Goal: Complete application form: Complete application form

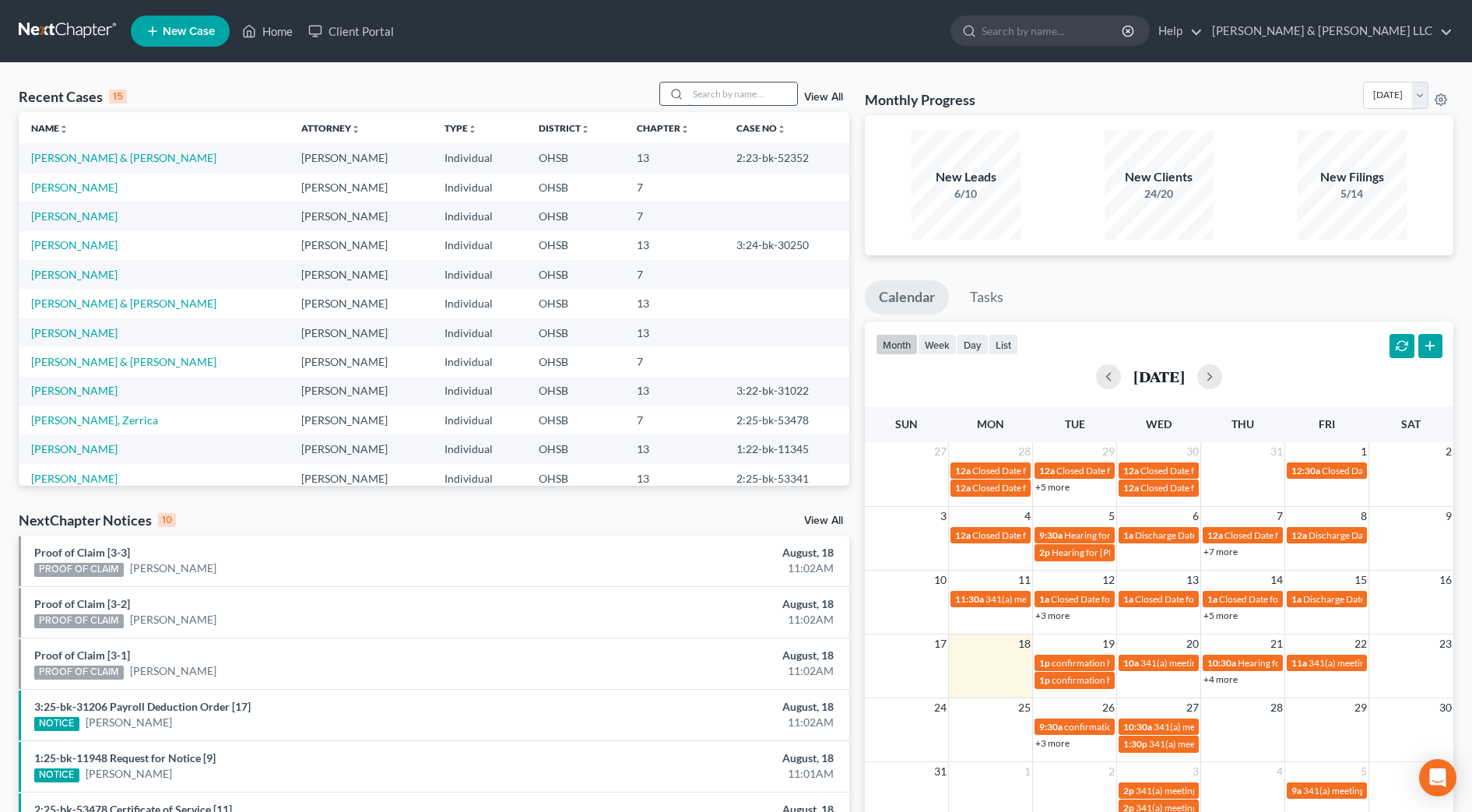
click at [730, 99] on input "search" at bounding box center [743, 94] width 109 height 23
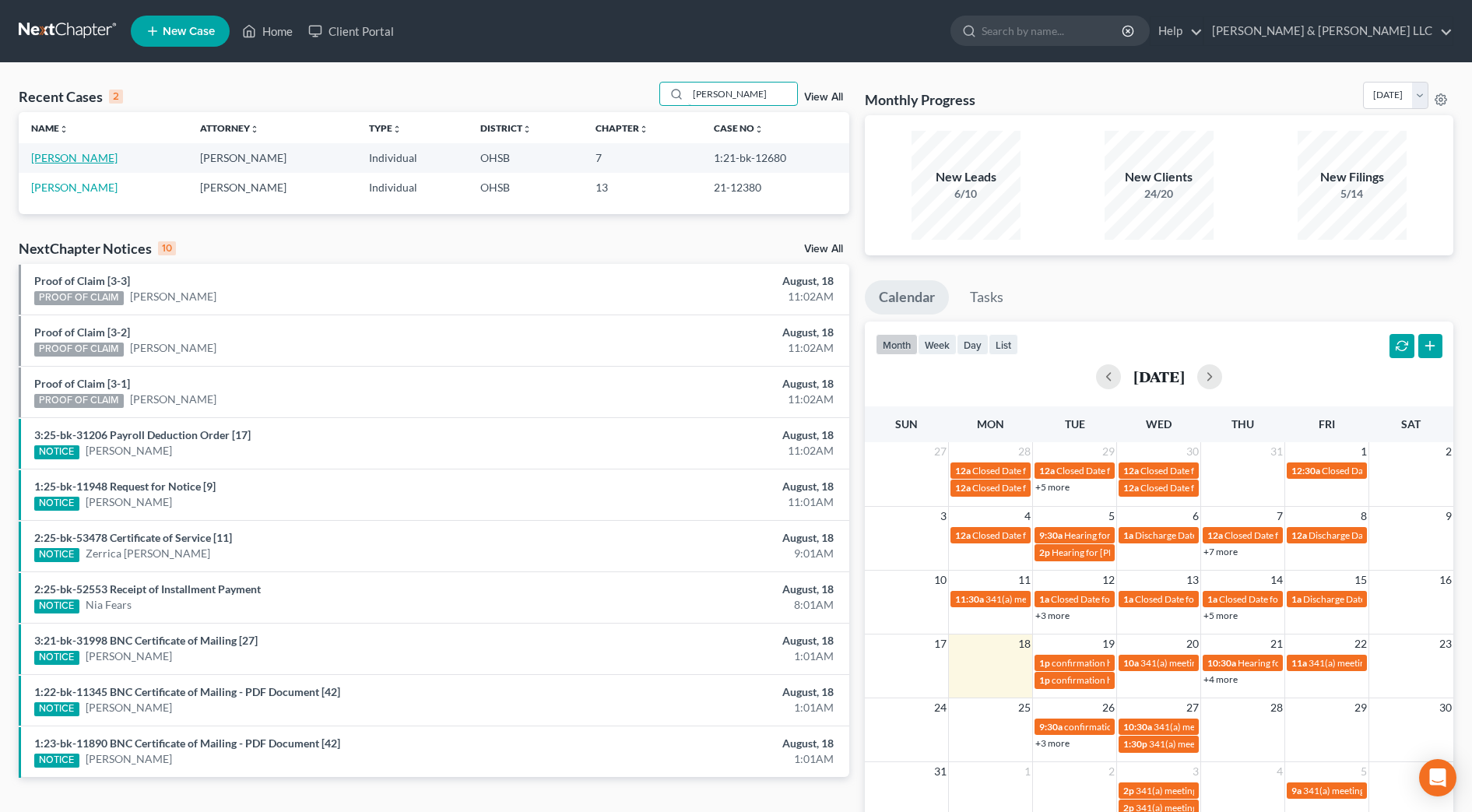
type input "[PERSON_NAME]"
click at [77, 159] on link "[PERSON_NAME]" at bounding box center [74, 158] width 86 height 13
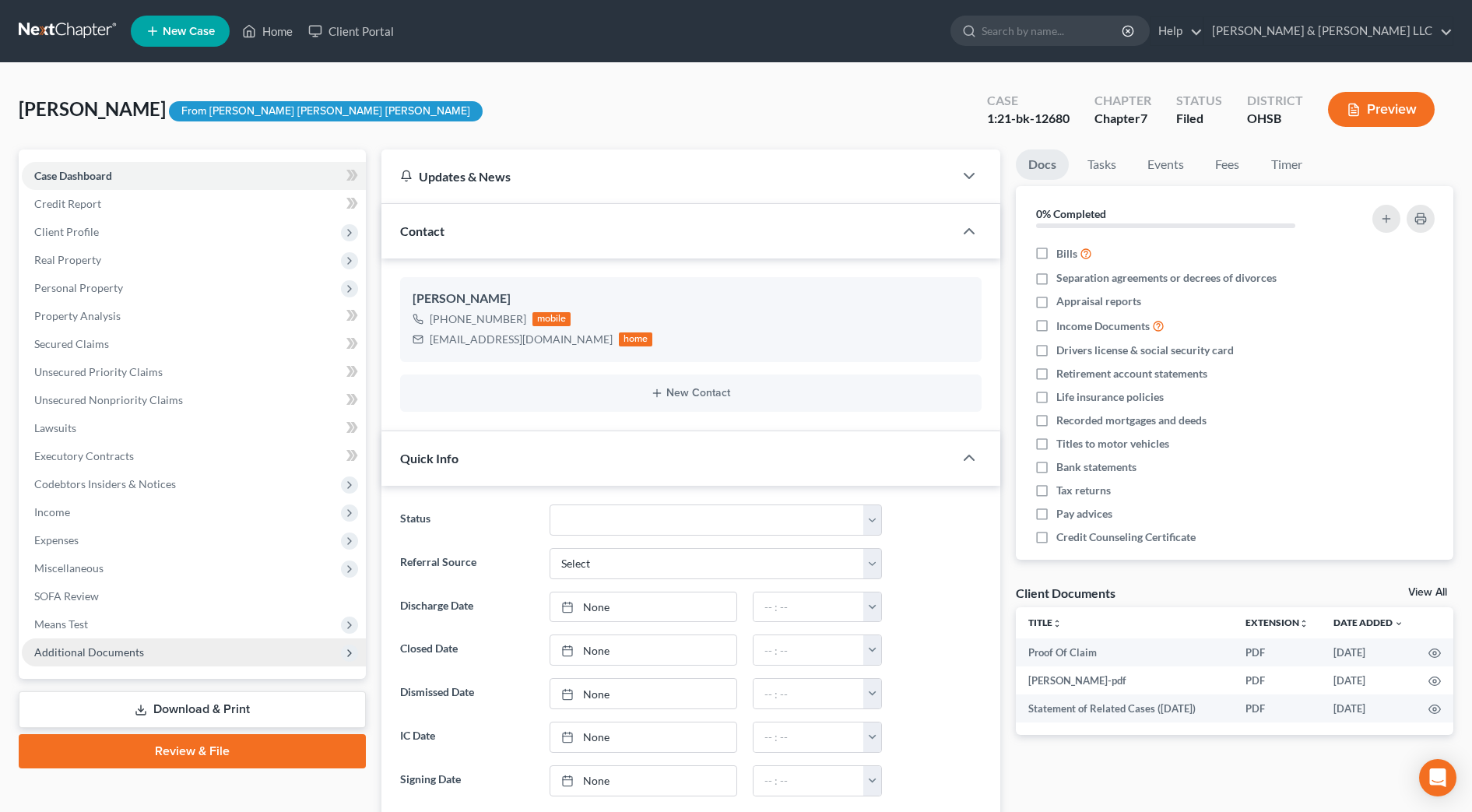
click at [99, 652] on span "Additional Documents" at bounding box center [88, 651] width 110 height 13
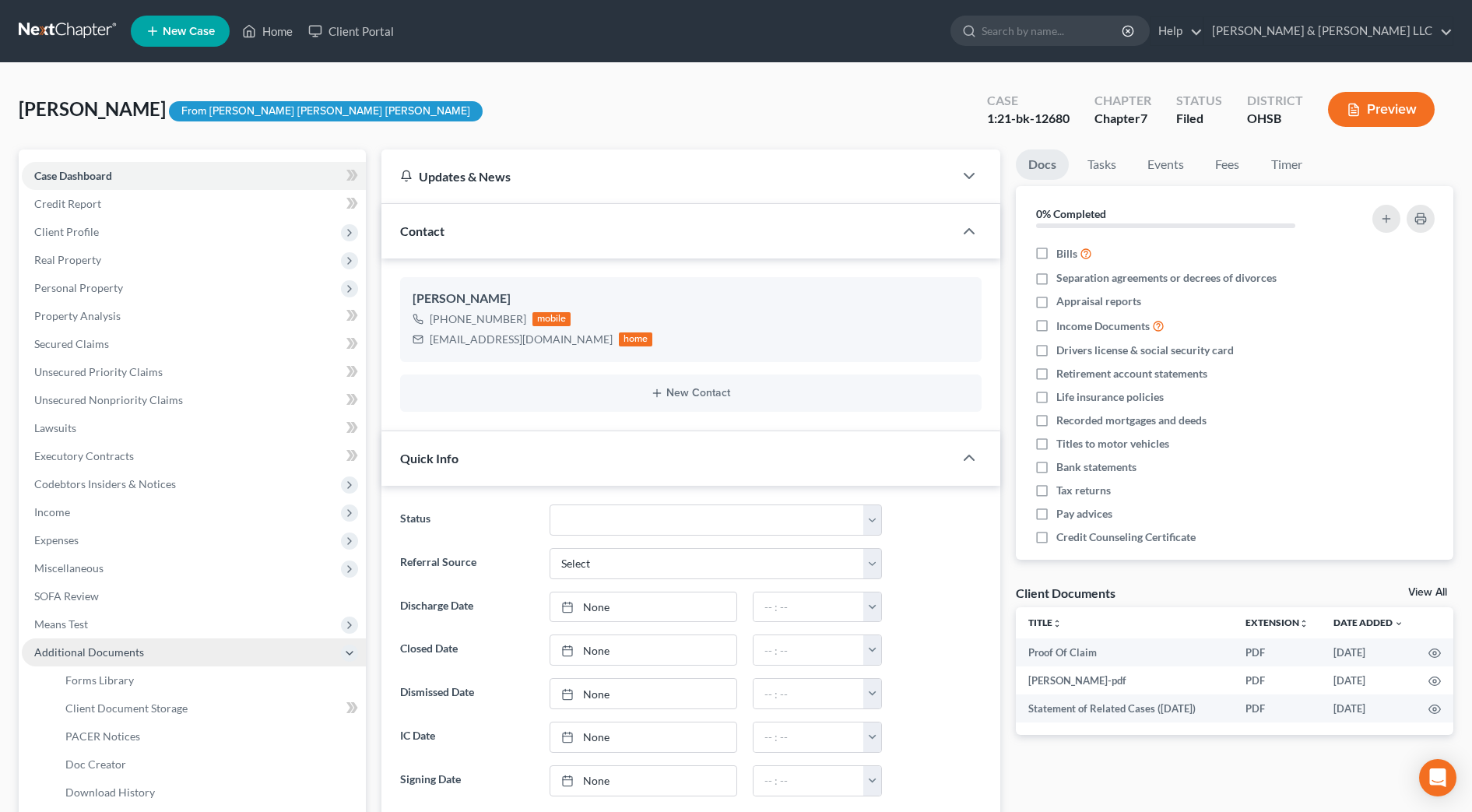
scroll to position [98, 0]
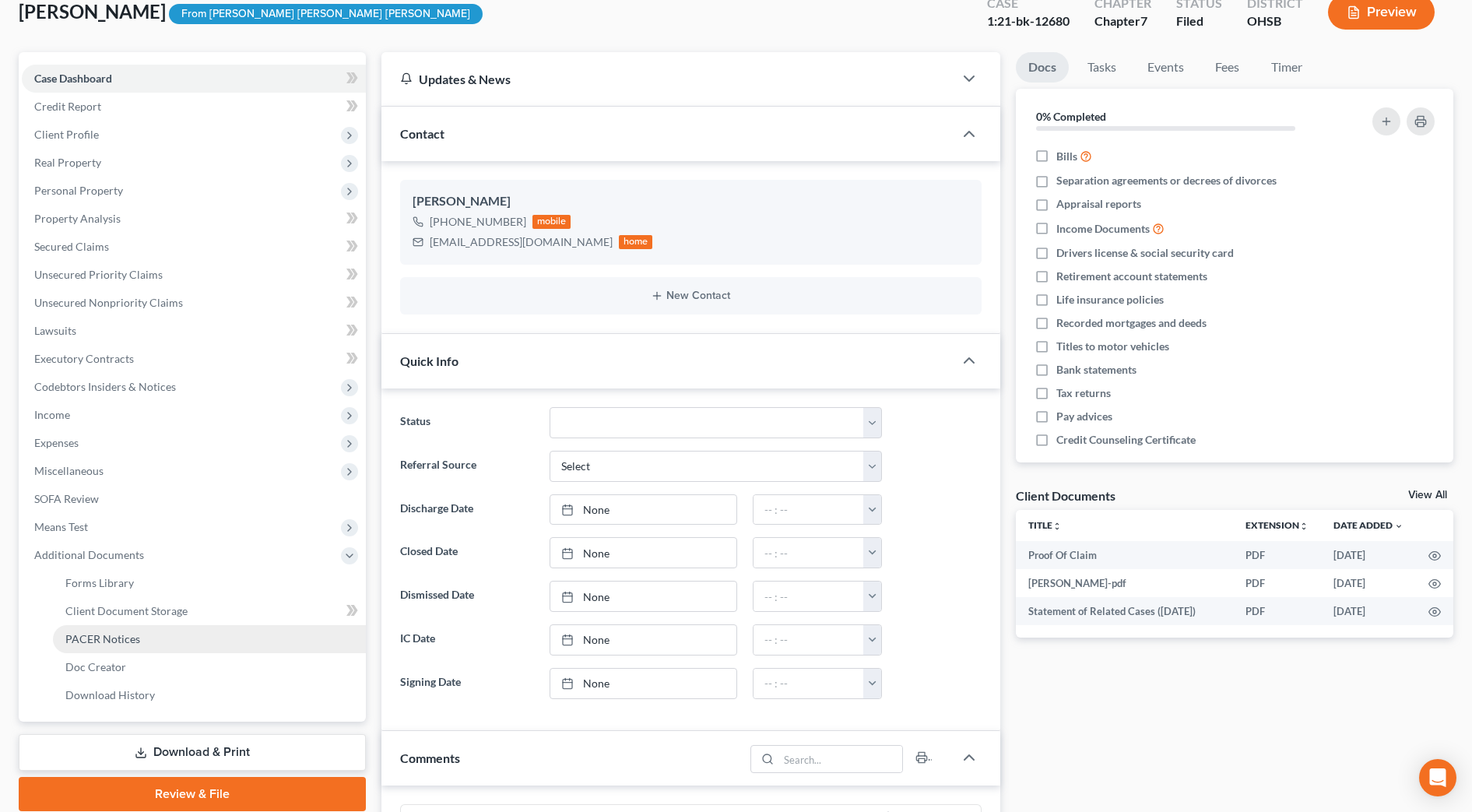
click at [103, 641] on span "PACER Notices" at bounding box center [103, 638] width 75 height 13
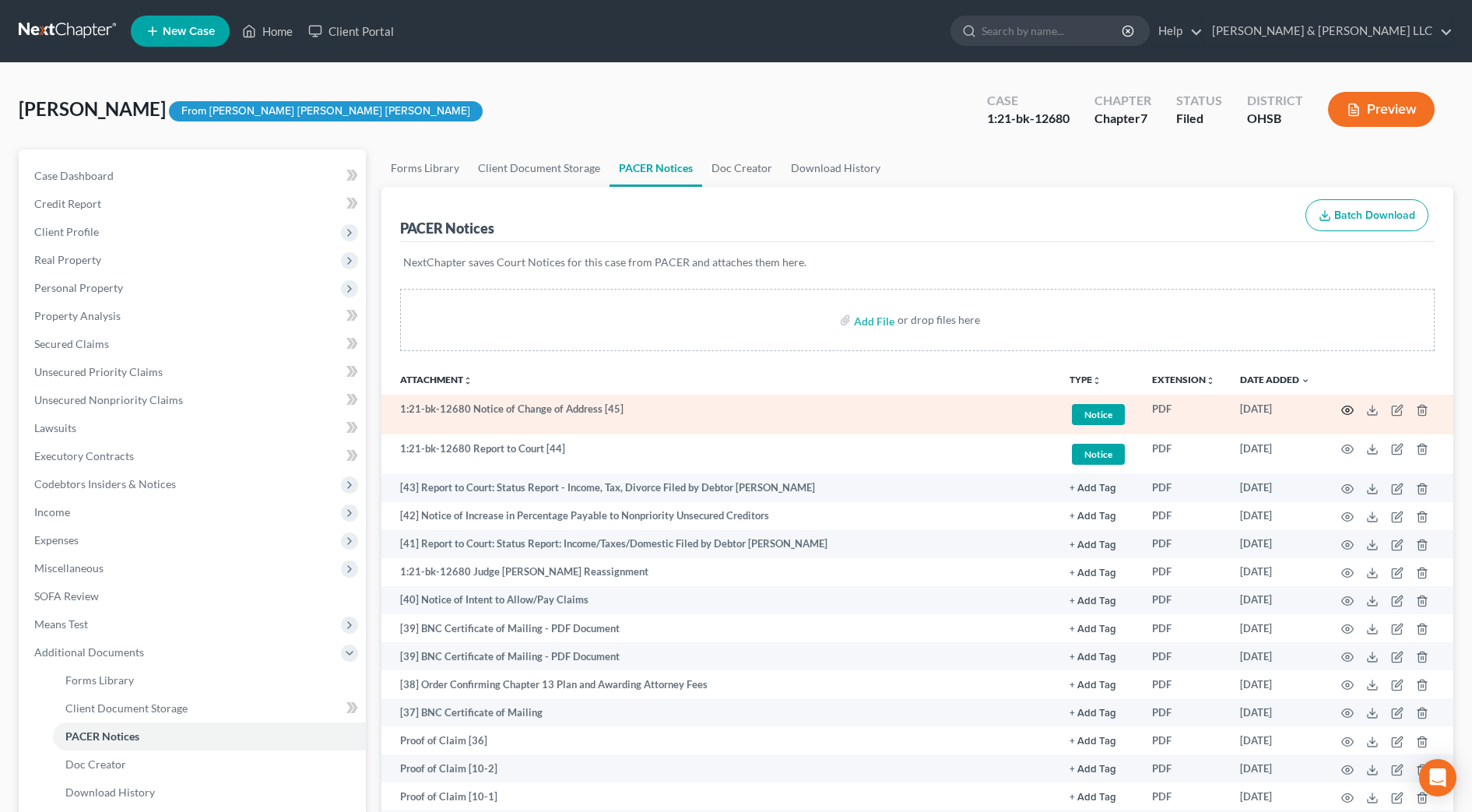
click at [1345, 409] on circle "button" at bounding box center [1346, 409] width 3 height 3
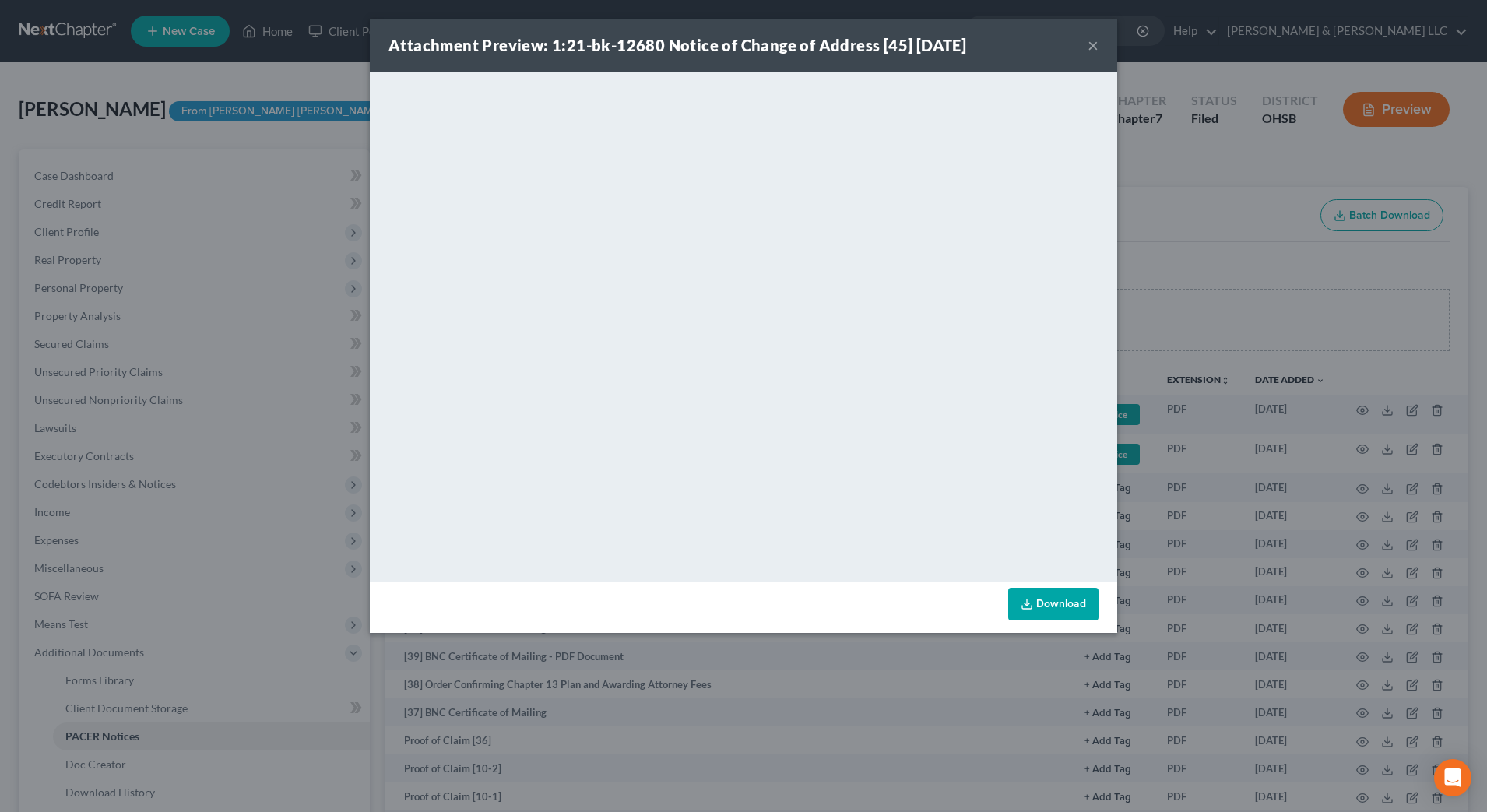
click at [1096, 47] on button "×" at bounding box center [1093, 45] width 11 height 19
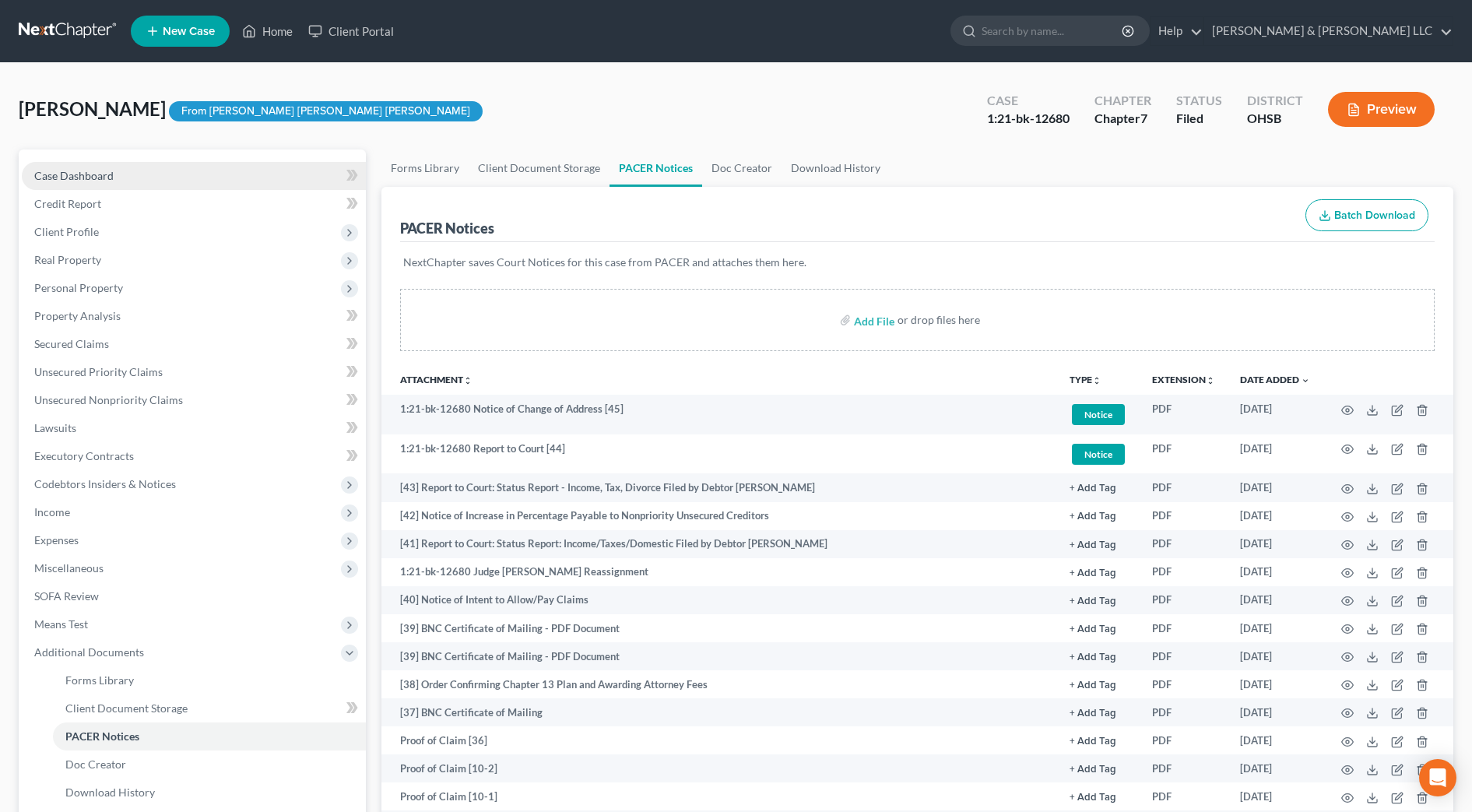
click at [87, 180] on span "Case Dashboard" at bounding box center [73, 176] width 80 height 13
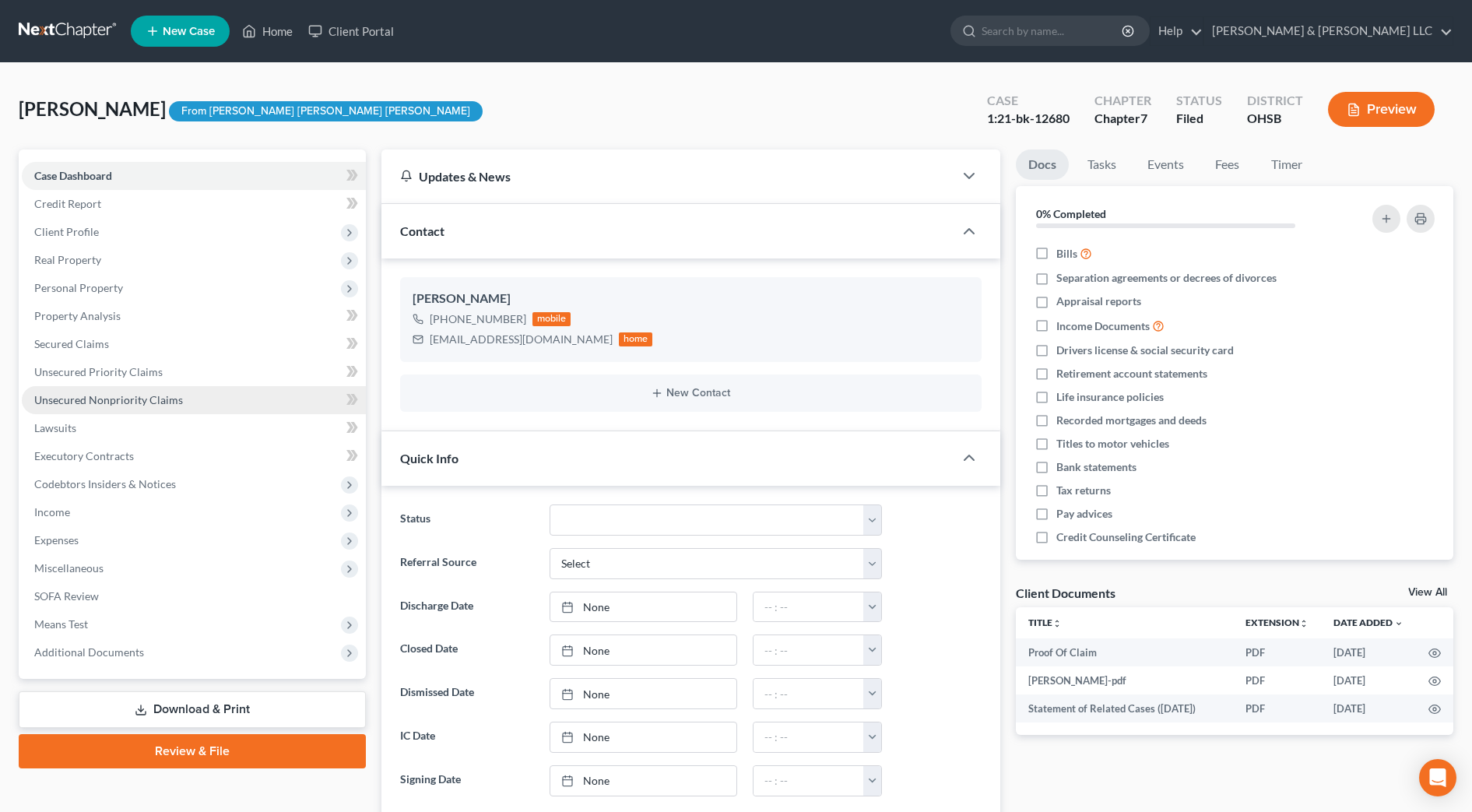
click at [116, 402] on span "Unsecured Nonpriority Claims" at bounding box center [108, 400] width 148 height 13
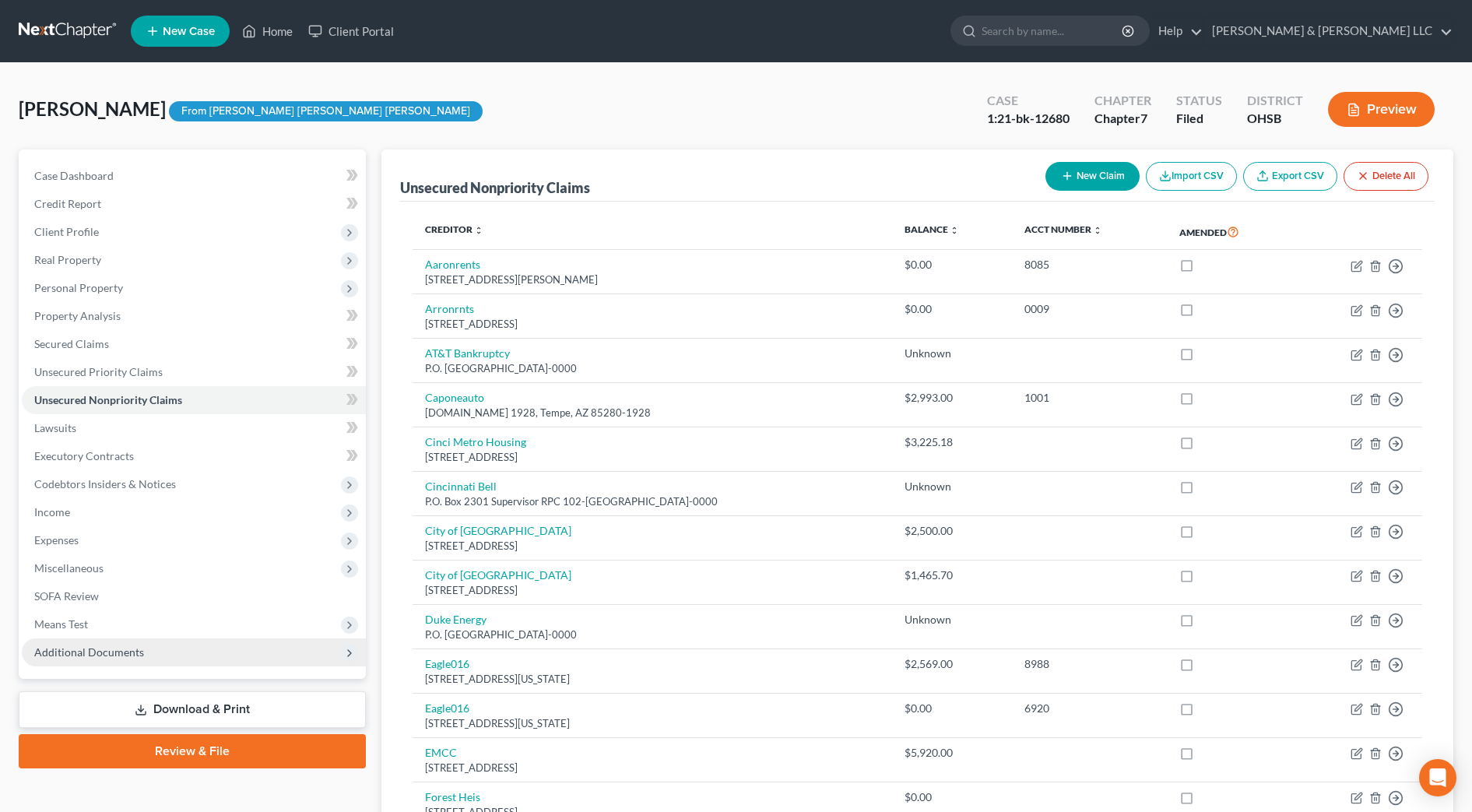
click at [116, 645] on span "Additional Documents" at bounding box center [88, 651] width 110 height 13
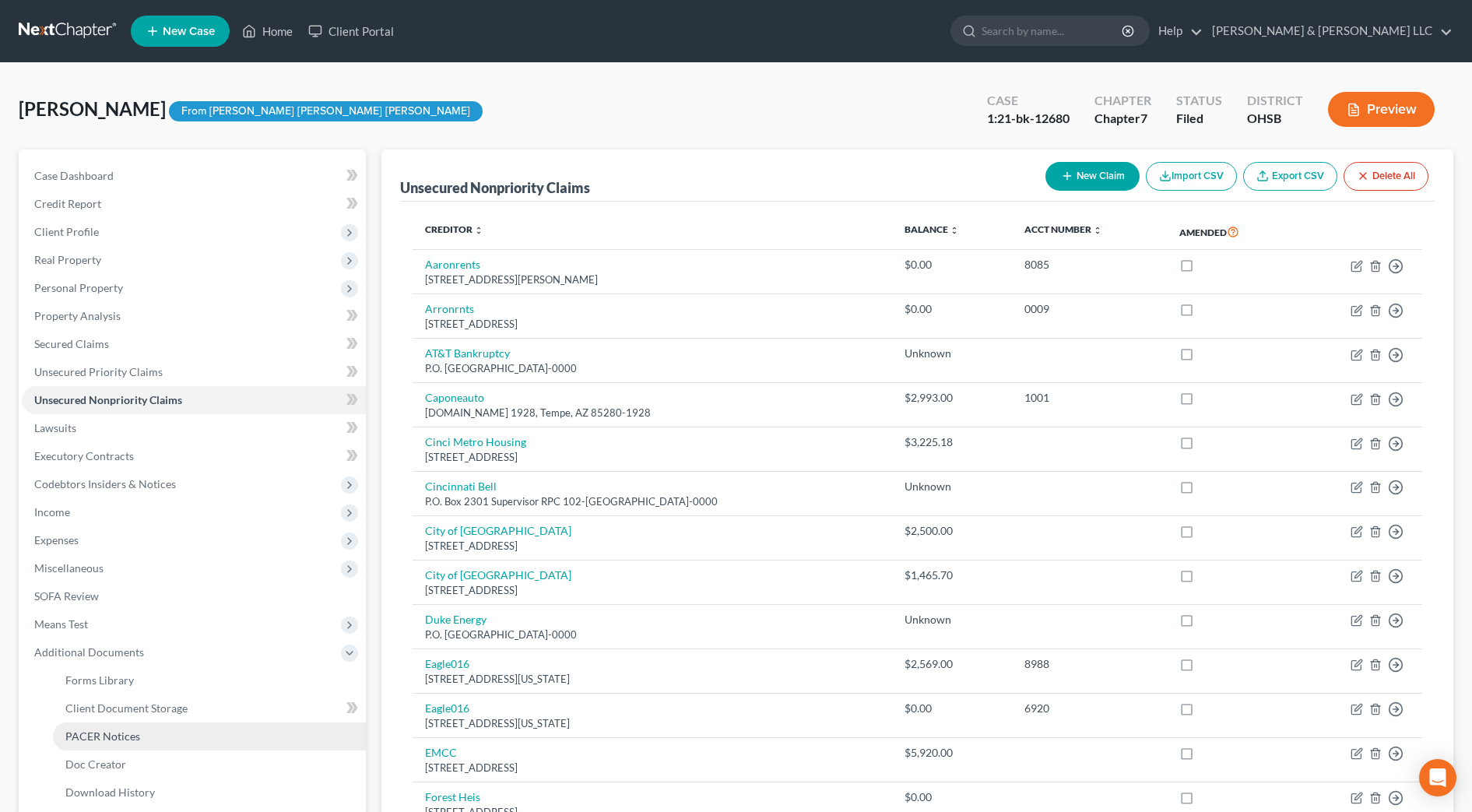
click at [115, 727] on link "PACER Notices" at bounding box center [208, 736] width 313 height 28
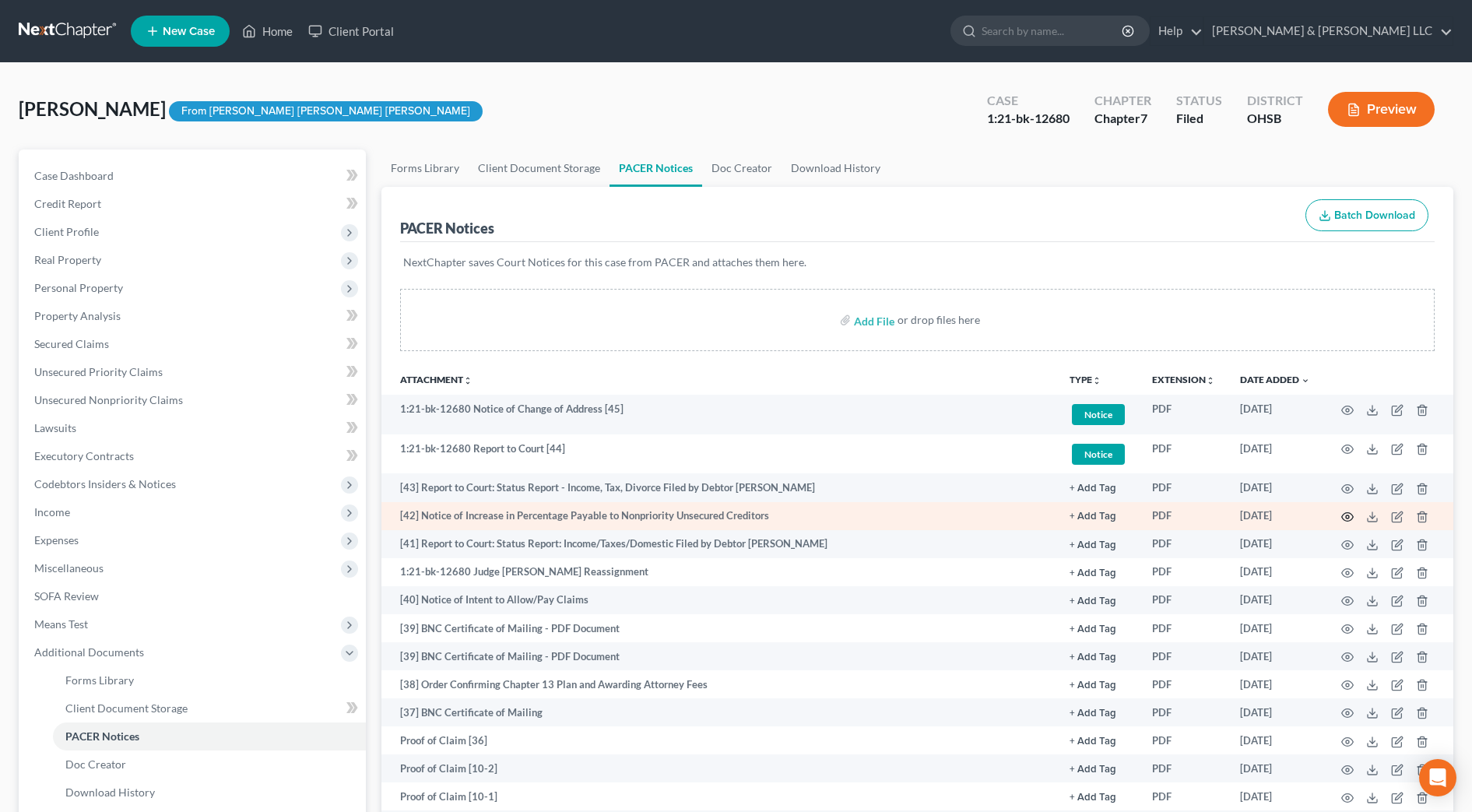
click at [1352, 518] on icon "button" at bounding box center [1347, 516] width 11 height 8
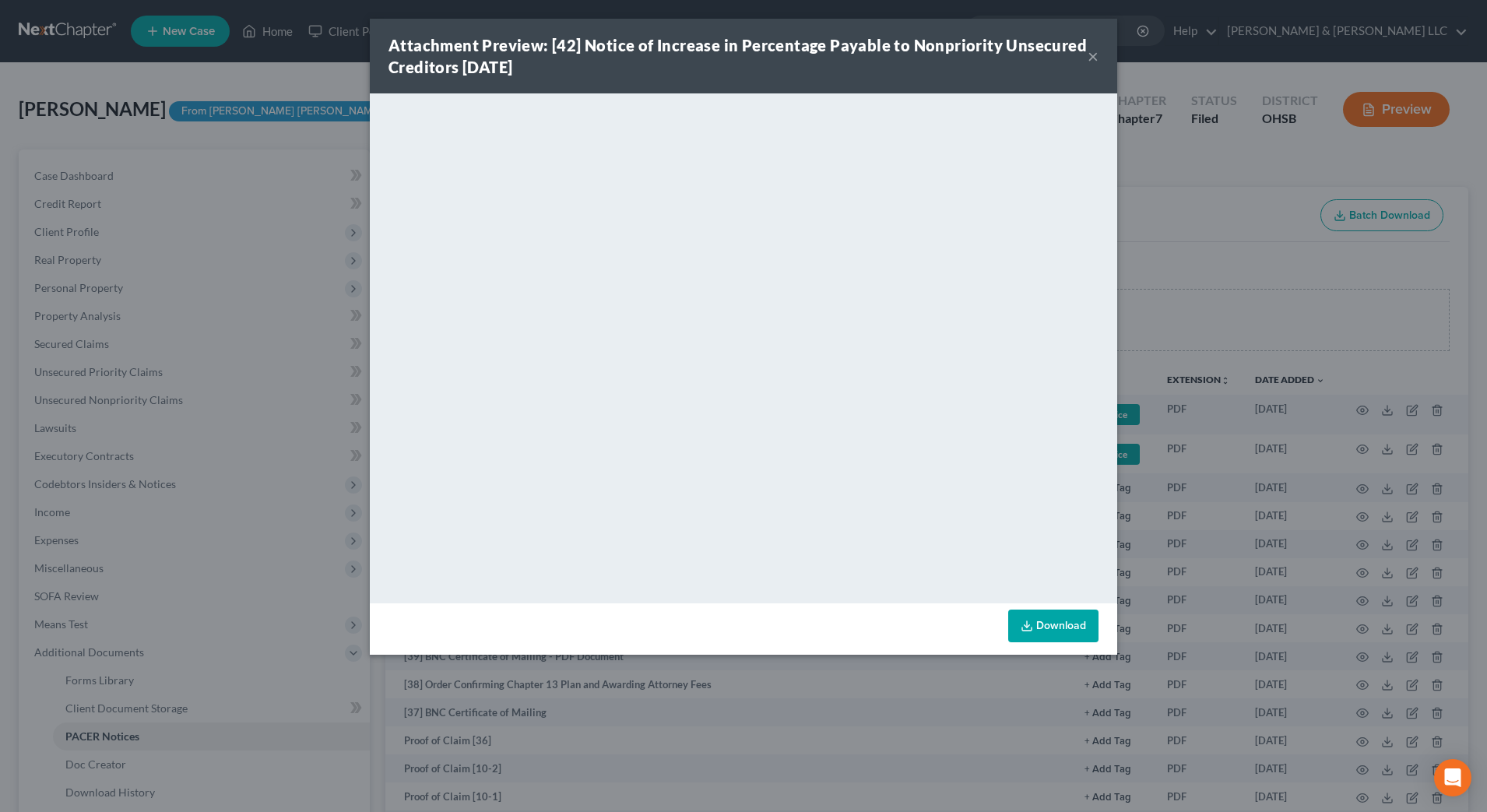
click at [1094, 58] on button "×" at bounding box center [1093, 56] width 11 height 19
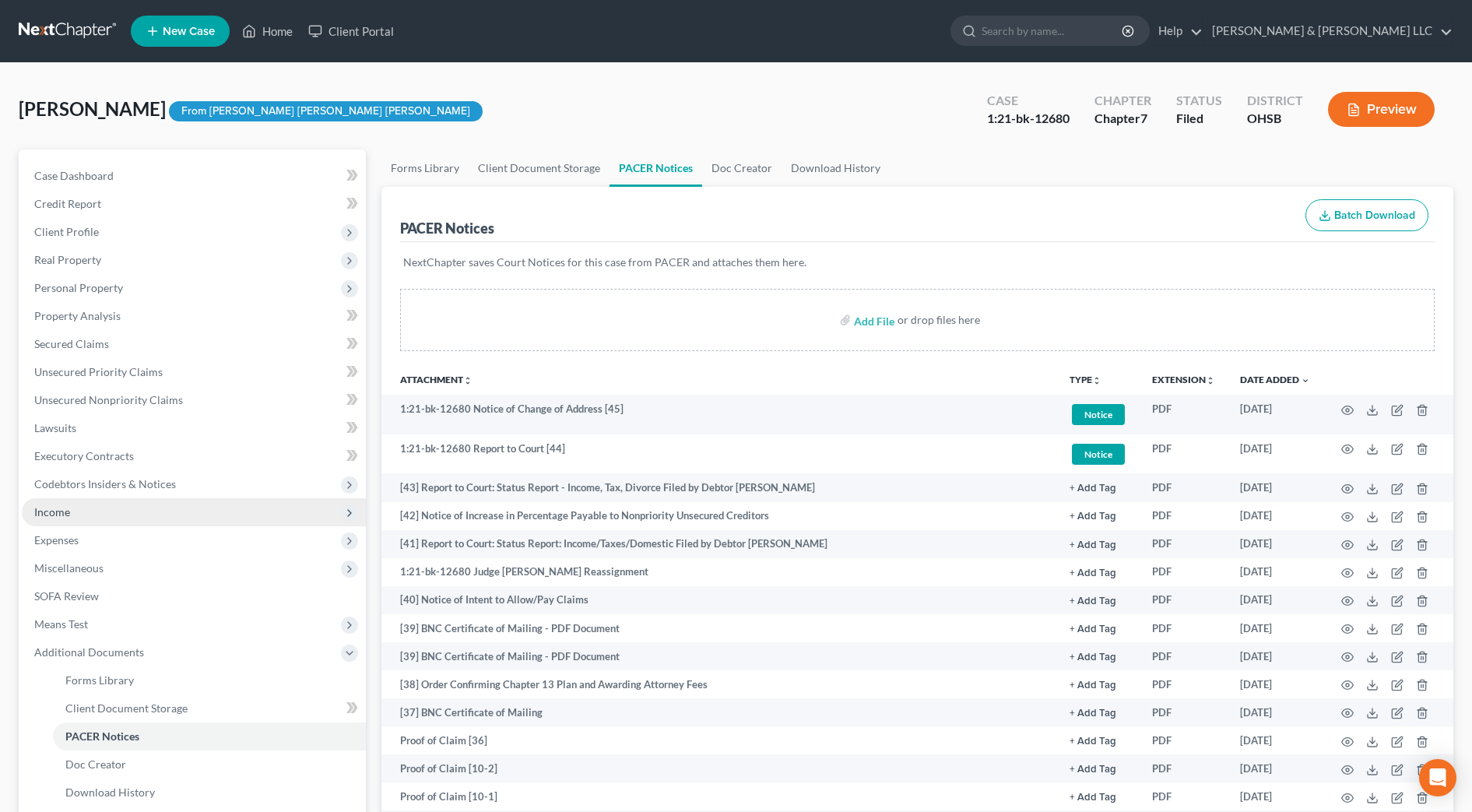
click at [70, 516] on span "Income" at bounding box center [193, 513] width 344 height 28
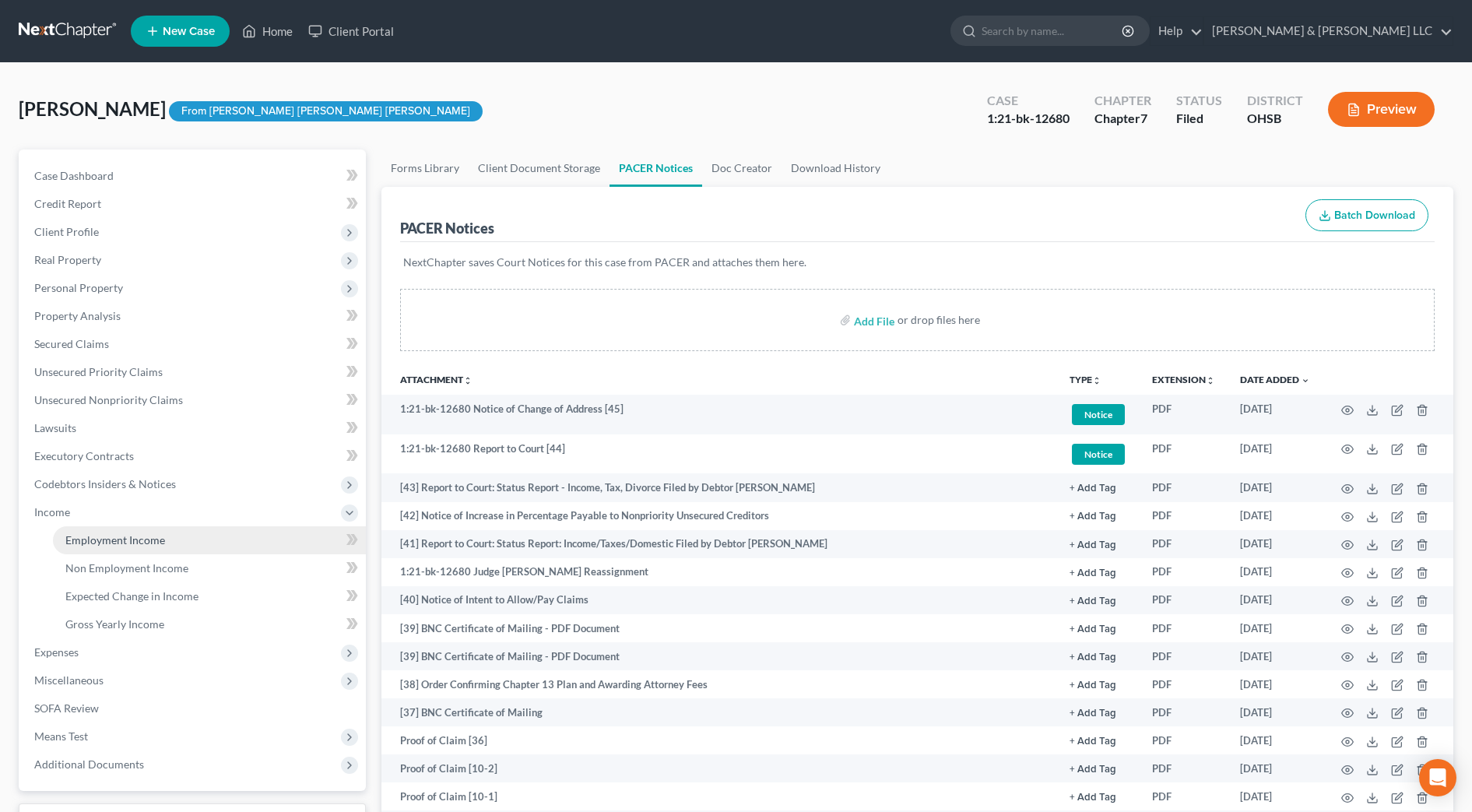
click at [90, 544] on span "Employment Income" at bounding box center [115, 540] width 100 height 13
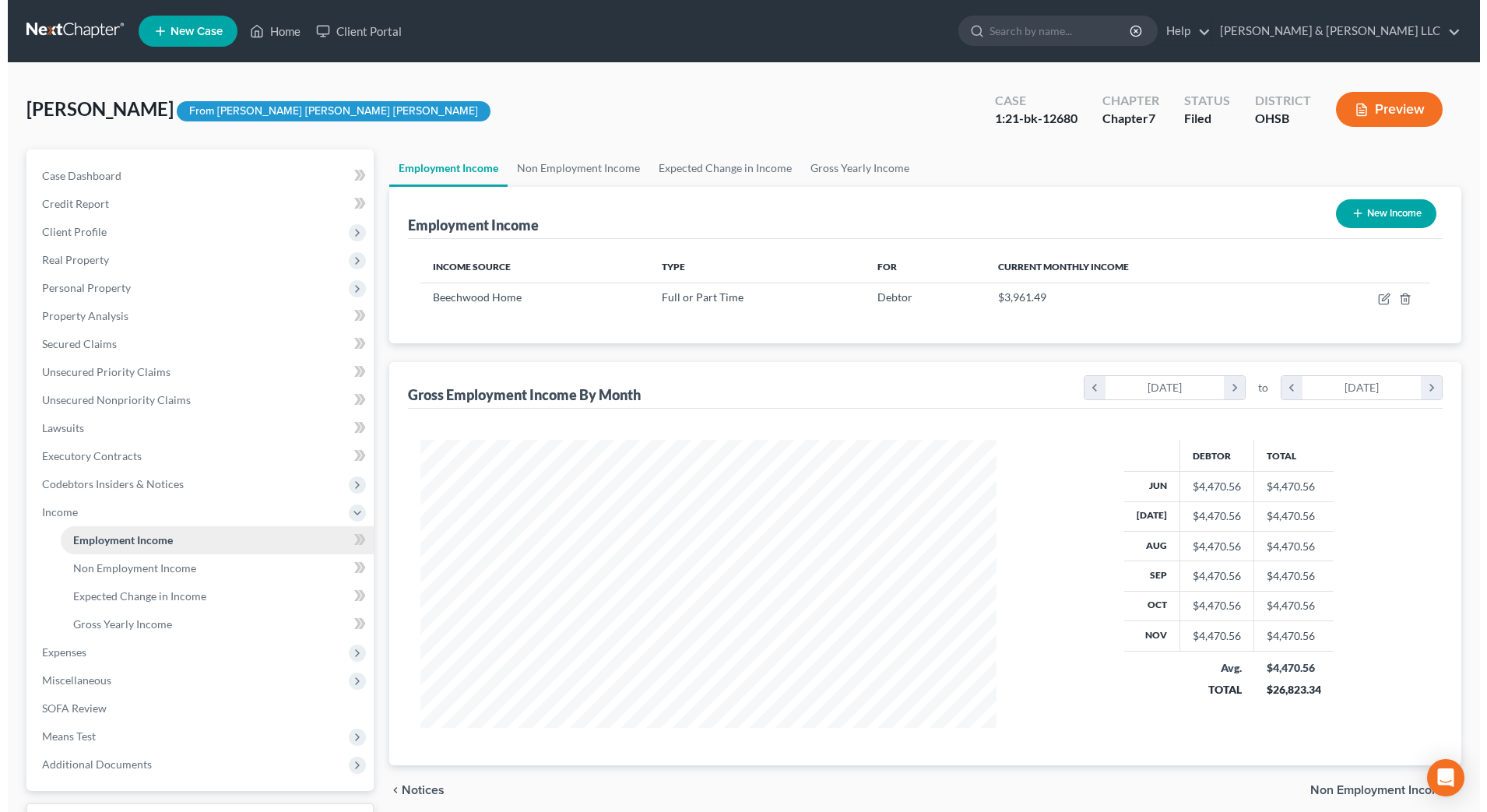
scroll to position [288, 607]
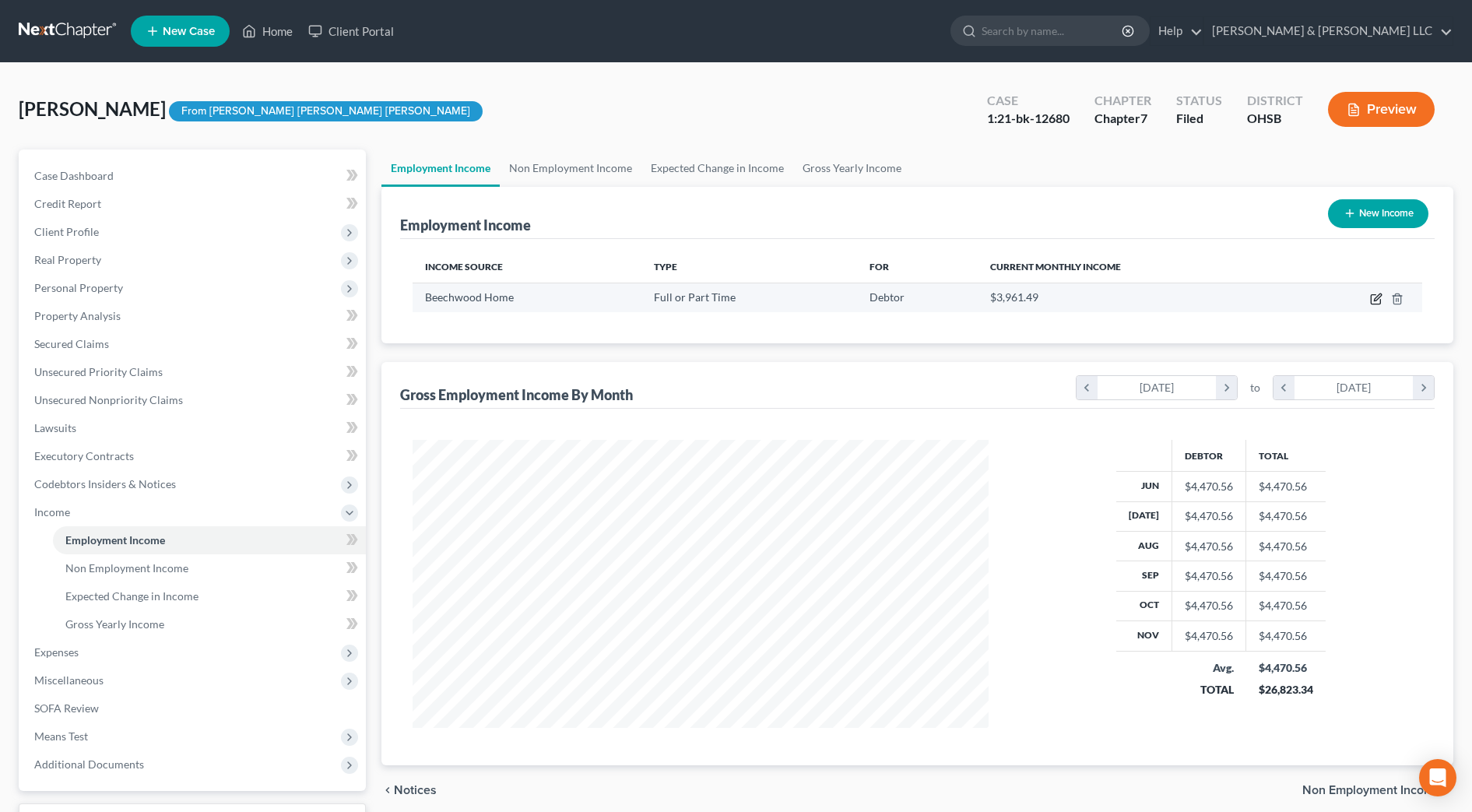
click at [1374, 299] on icon "button" at bounding box center [1376, 297] width 7 height 7
select select "0"
select select "36"
select select "2"
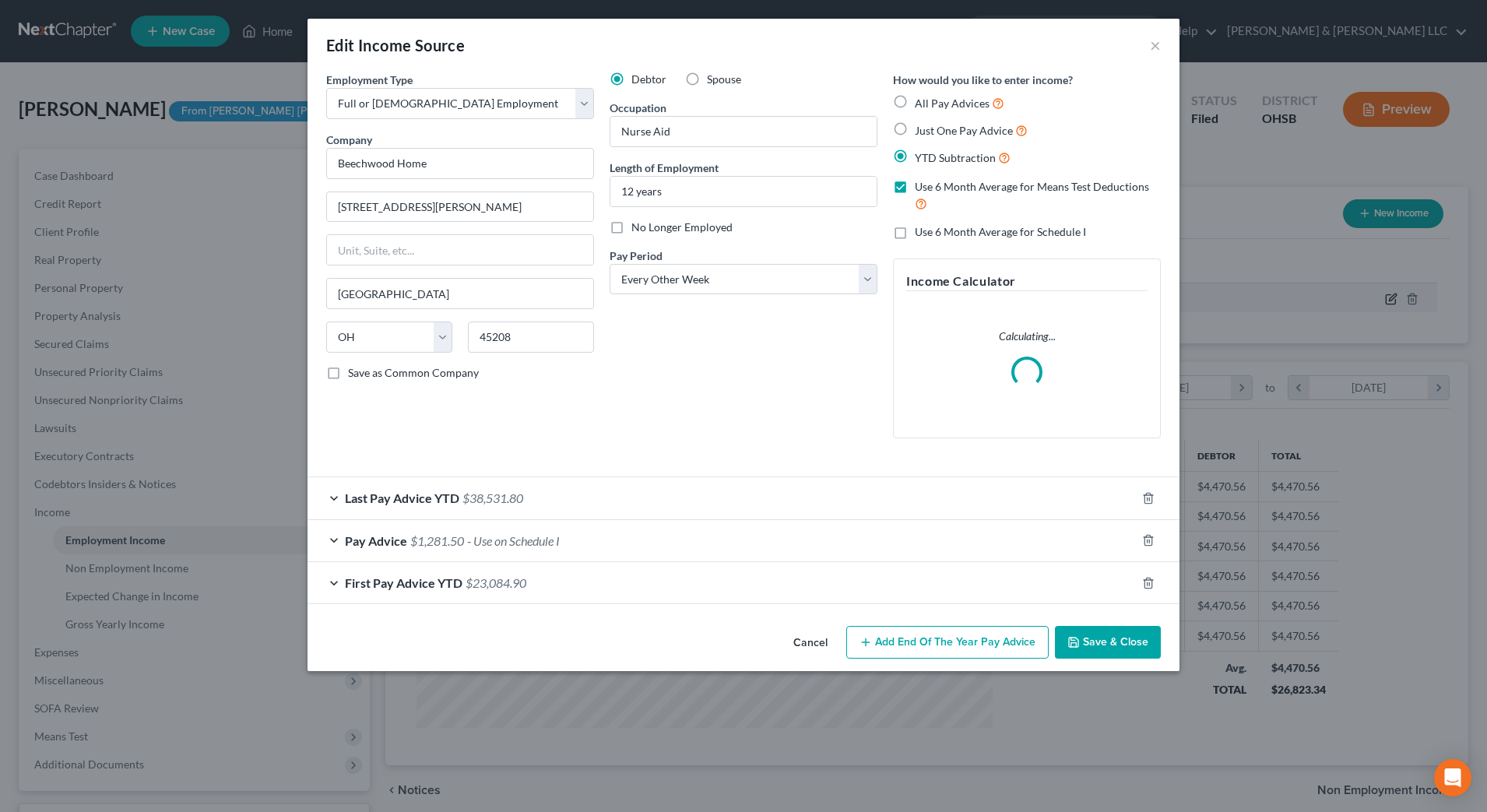
scroll to position [291, 614]
click at [684, 544] on div "Pay Advice $1,281.50 - Use on Schedule I" at bounding box center [721, 541] width 828 height 41
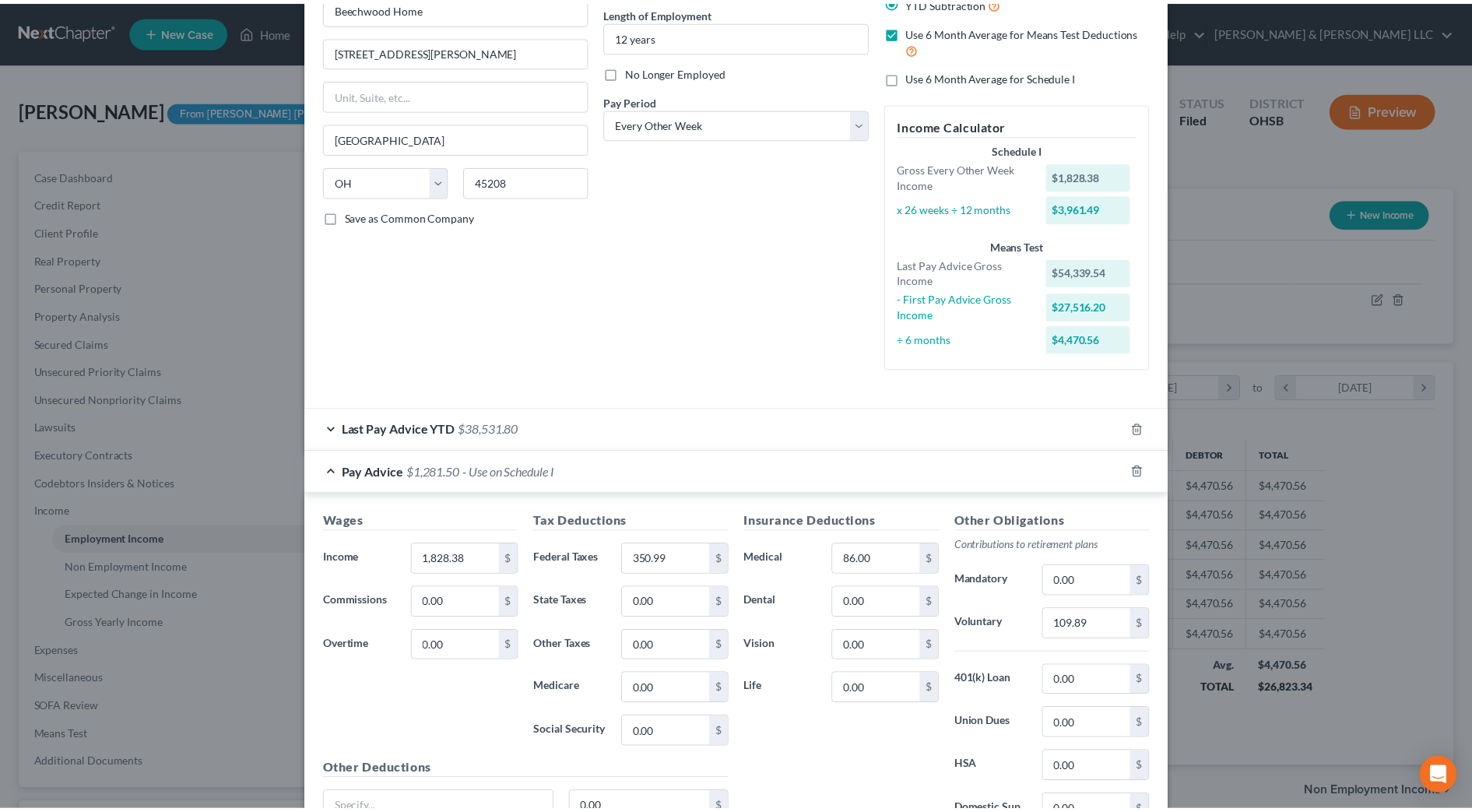
scroll to position [0, 0]
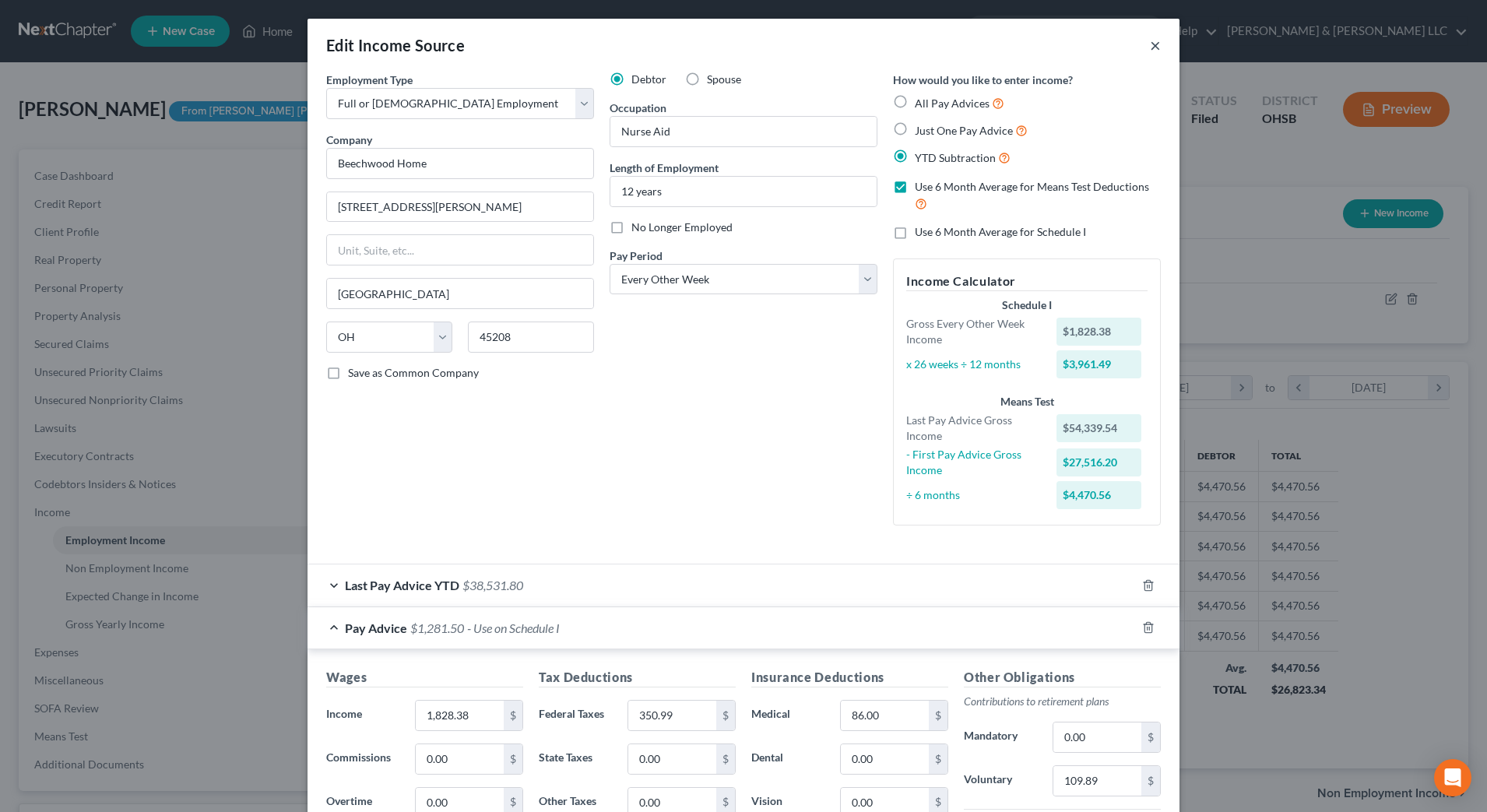
click at [1150, 49] on button "×" at bounding box center [1156, 45] width 11 height 19
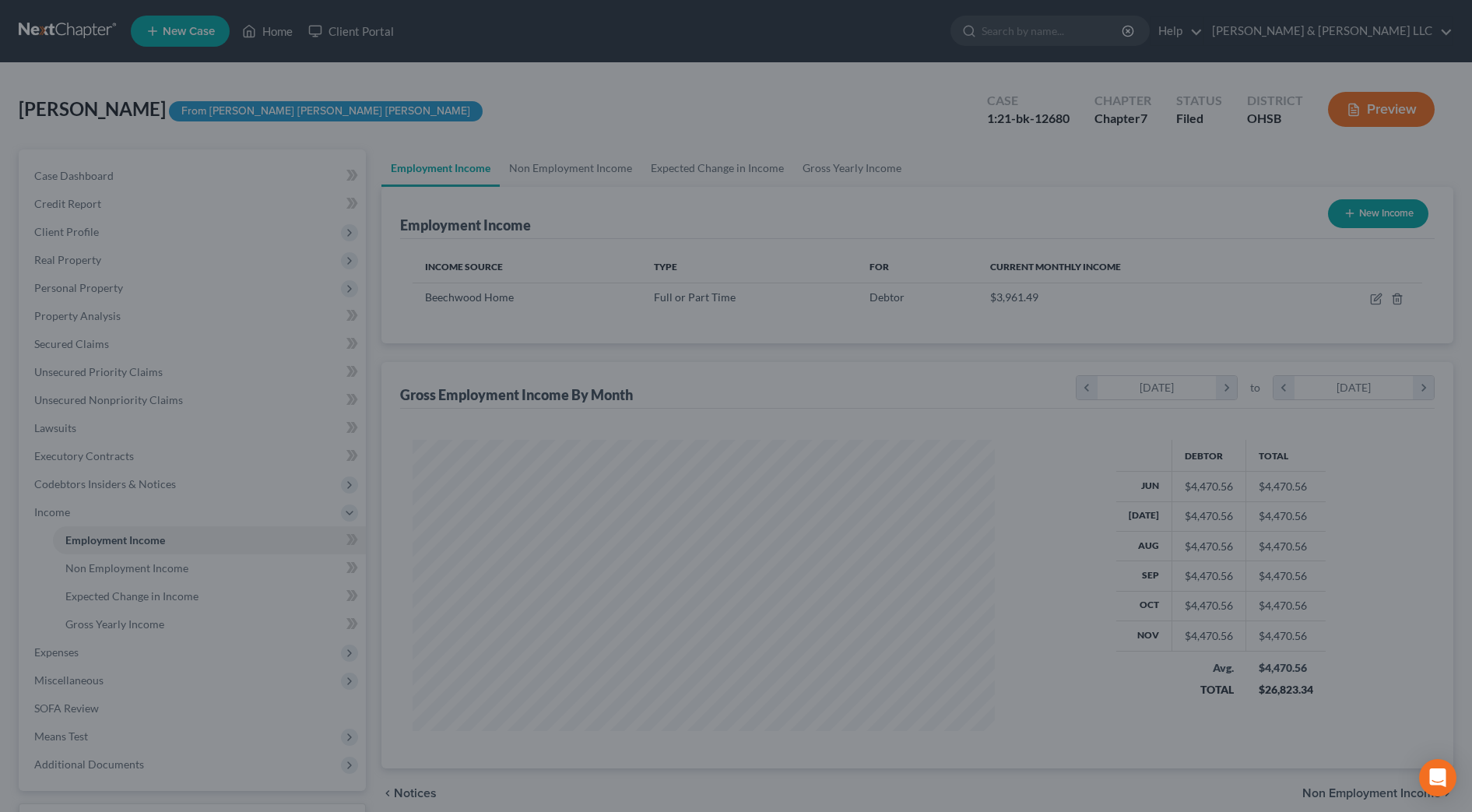
scroll to position [777982, 777702]
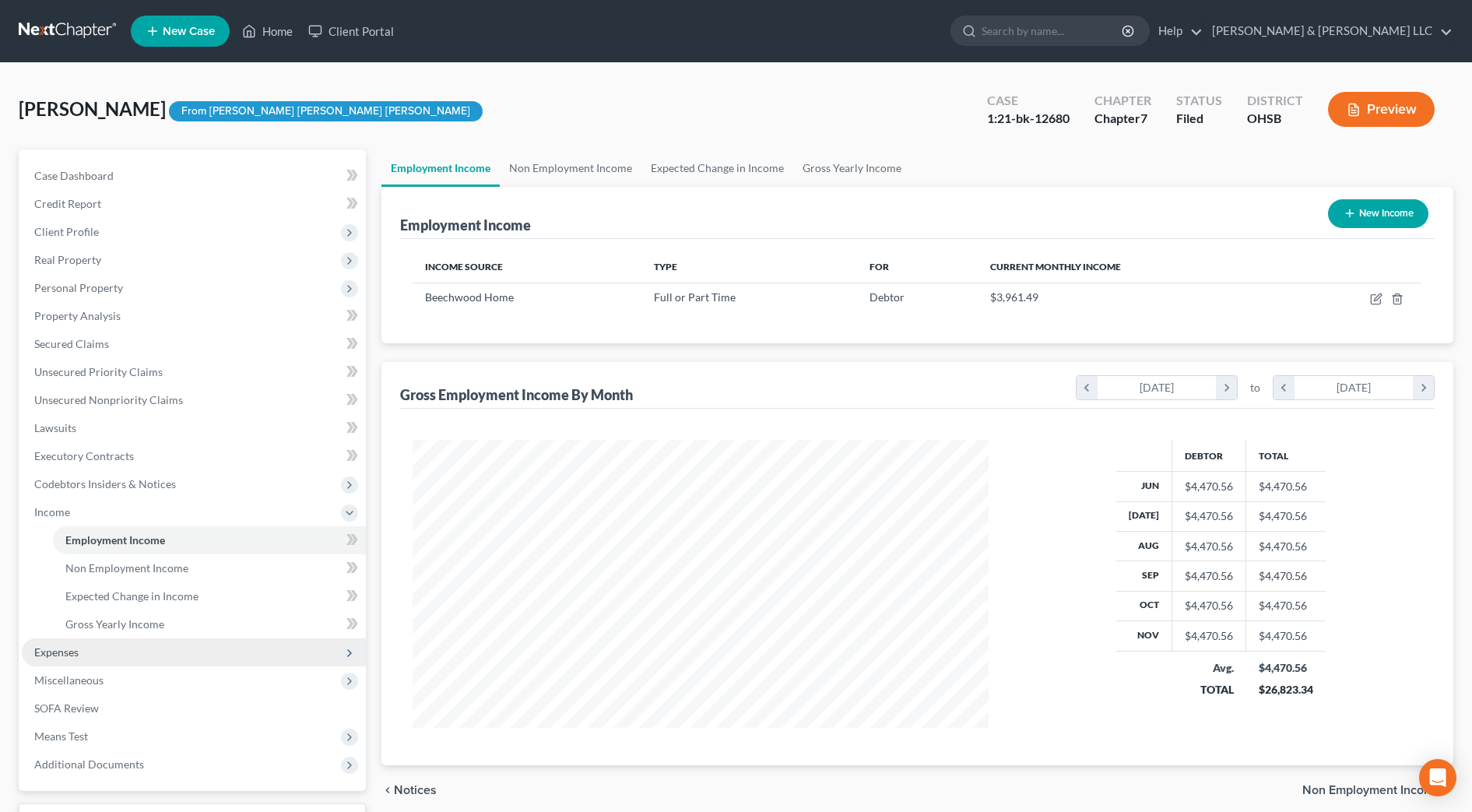
click at [31, 650] on span "Expenses" at bounding box center [193, 652] width 344 height 28
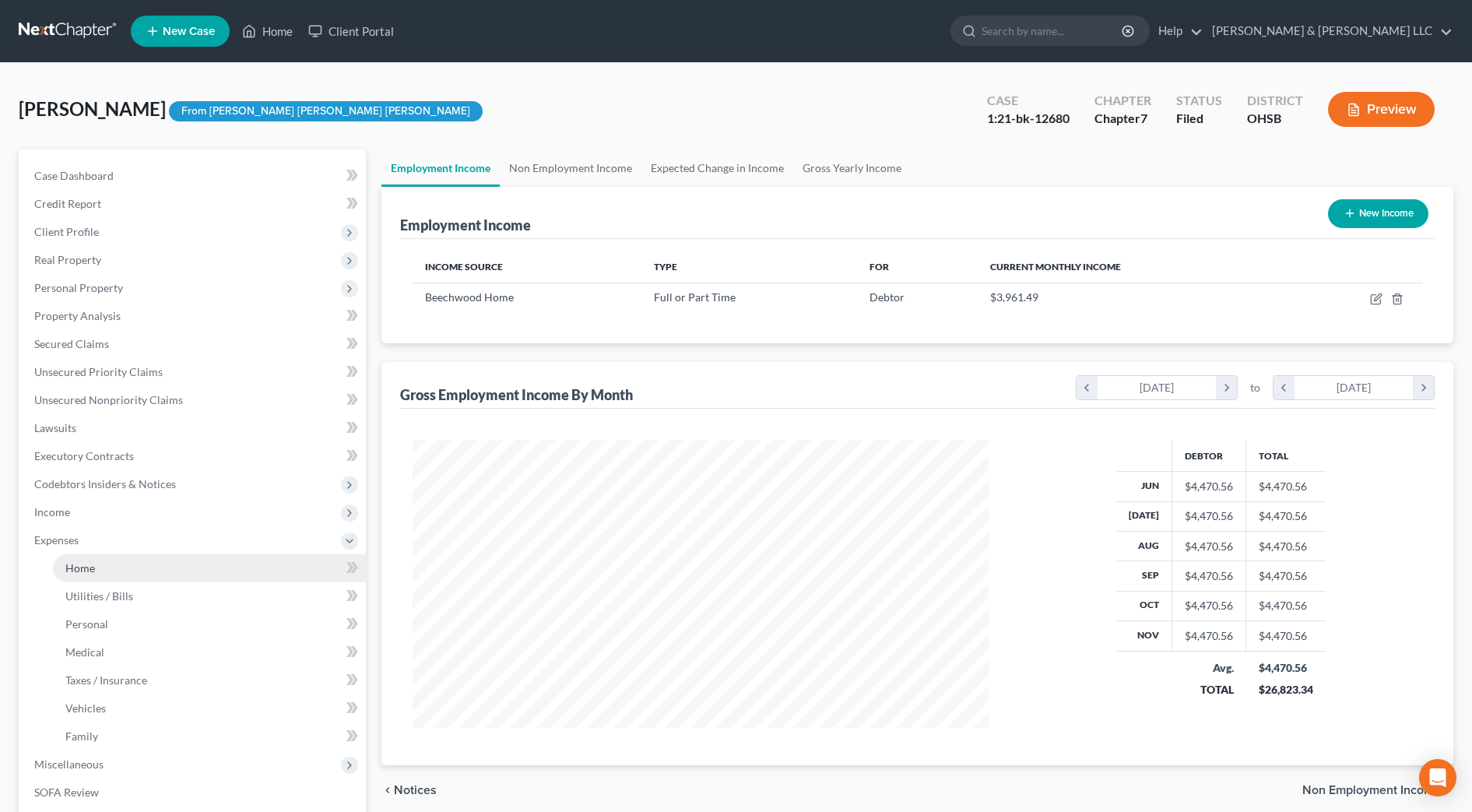
click at [86, 573] on span "Home" at bounding box center [81, 568] width 30 height 13
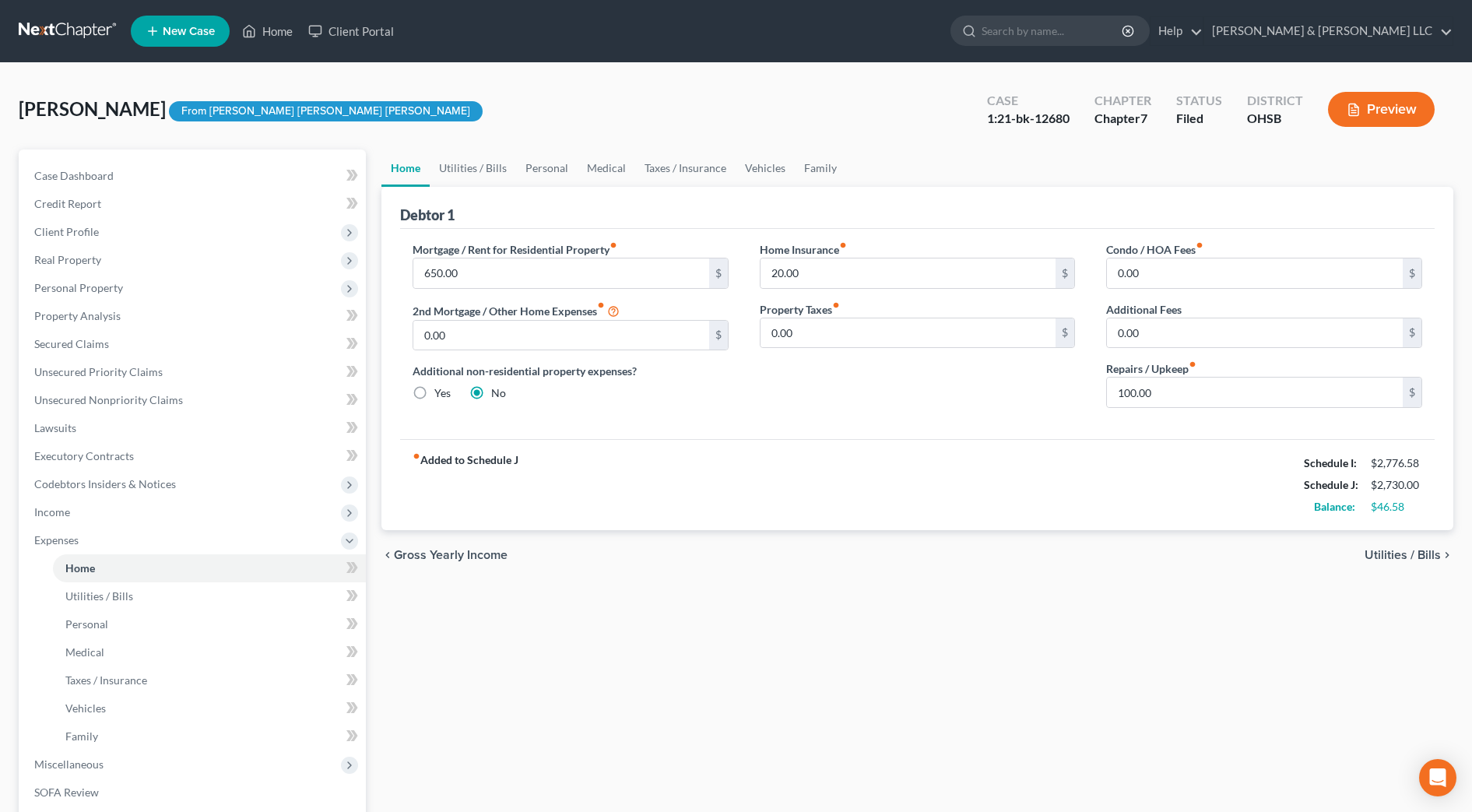
click at [557, 530] on div "chevron_left Gross Yearly Income Utilities / Bills chevron_right" at bounding box center [917, 555] width 1072 height 50
click at [139, 174] on link "Case Dashboard" at bounding box center [193, 176] width 344 height 28
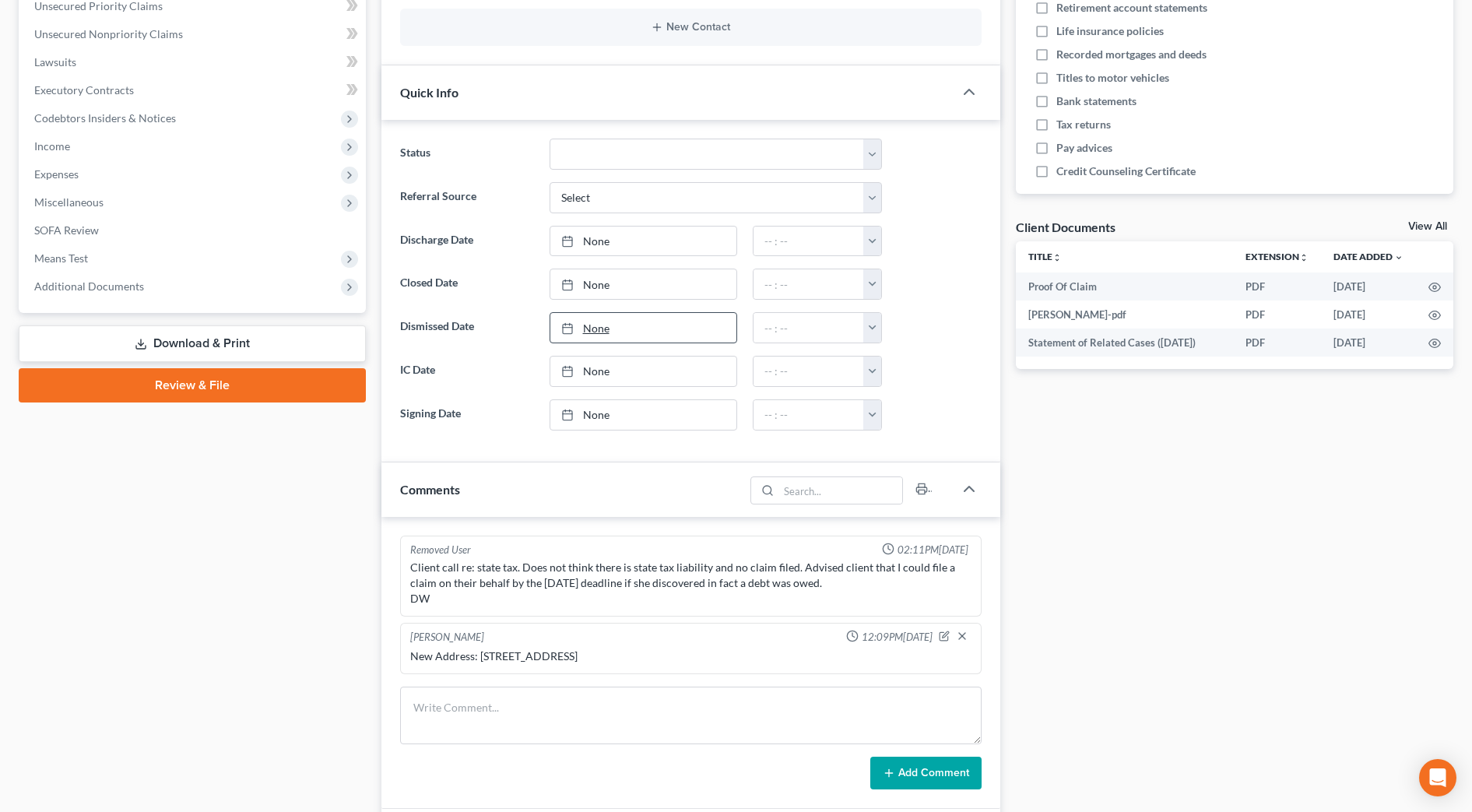
scroll to position [390, 0]
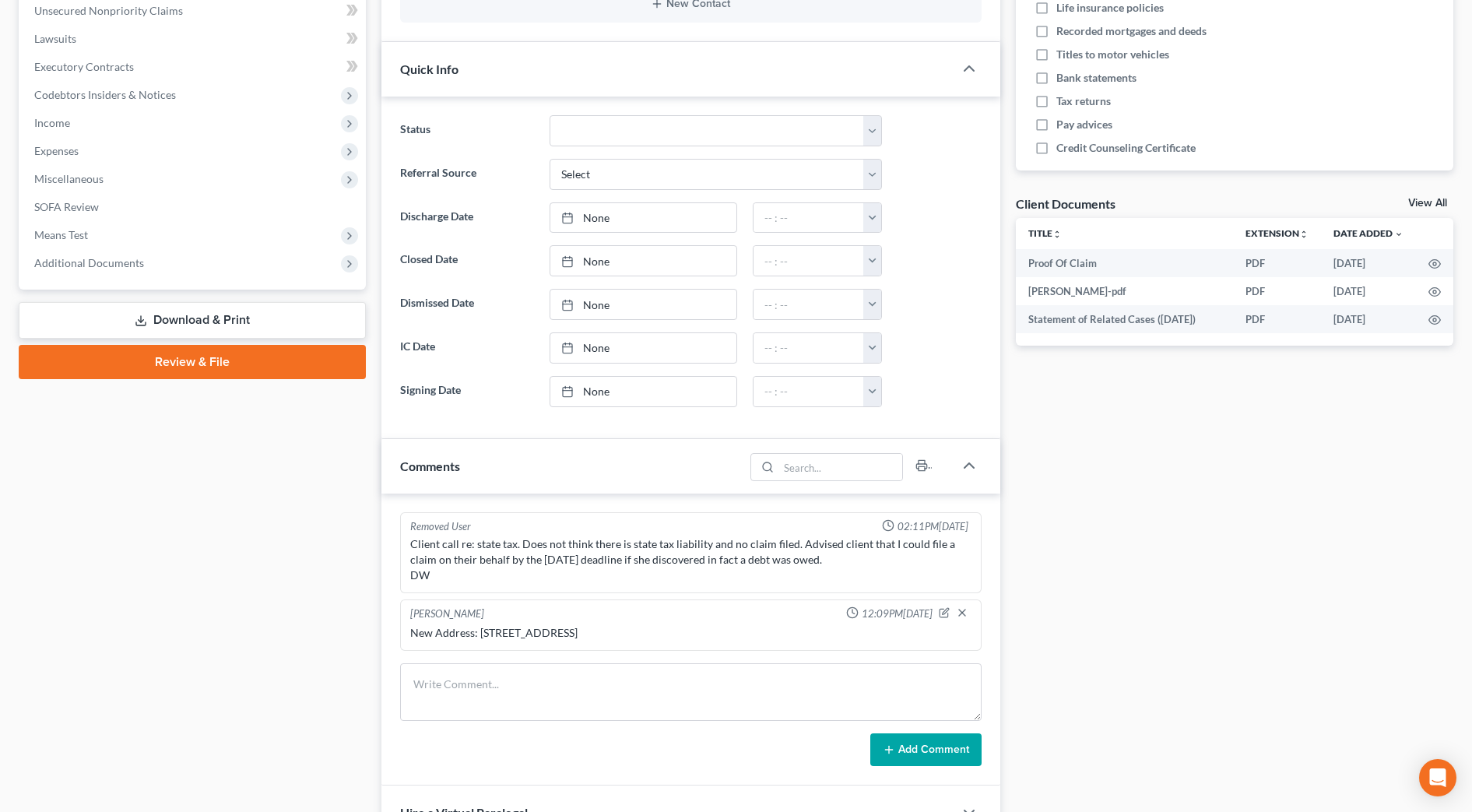
drag, startPoint x: 749, startPoint y: 632, endPoint x: 481, endPoint y: 642, distance: 268.2
click at [481, 642] on div "New Address: [STREET_ADDRESS]" at bounding box center [691, 632] width 567 height 22
drag, startPoint x: 483, startPoint y: 639, endPoint x: 500, endPoint y: 637, distance: 17.1
copy div "[STREET_ADDRESS]"
click at [110, 256] on span "Additional Documents" at bounding box center [88, 263] width 110 height 13
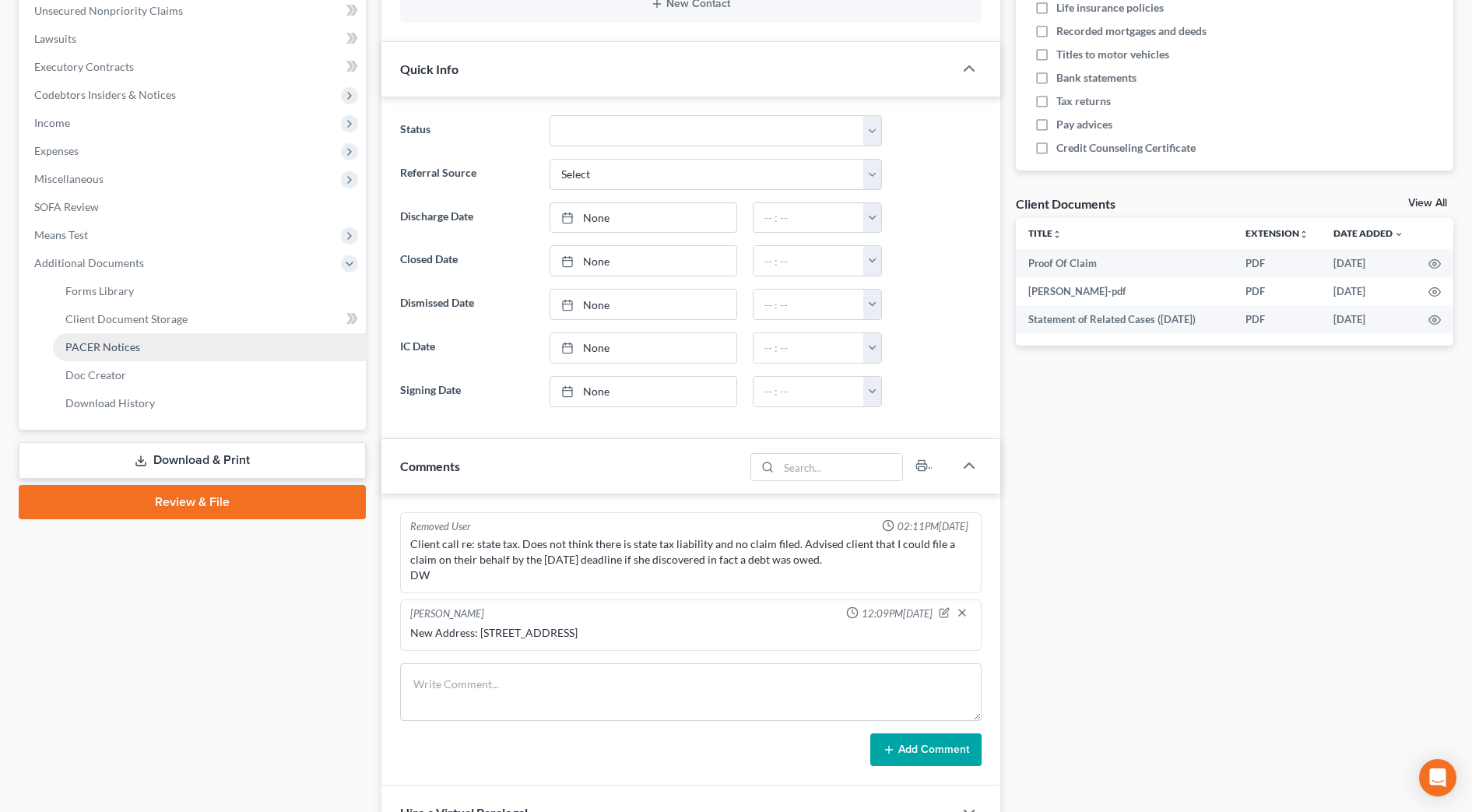
click at [161, 348] on link "PACER Notices" at bounding box center [208, 347] width 313 height 28
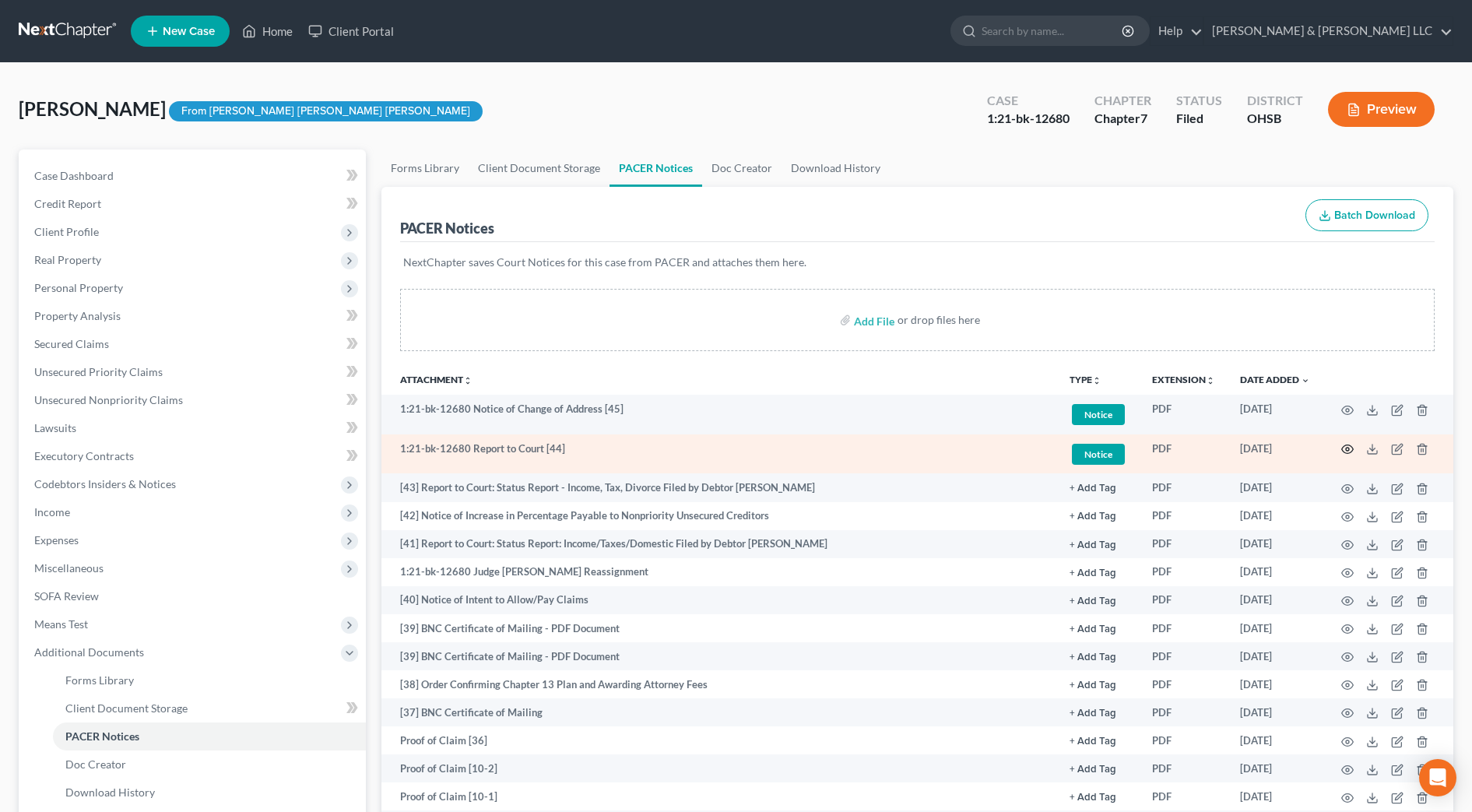
click at [1345, 448] on icon "button" at bounding box center [1346, 449] width 12 height 12
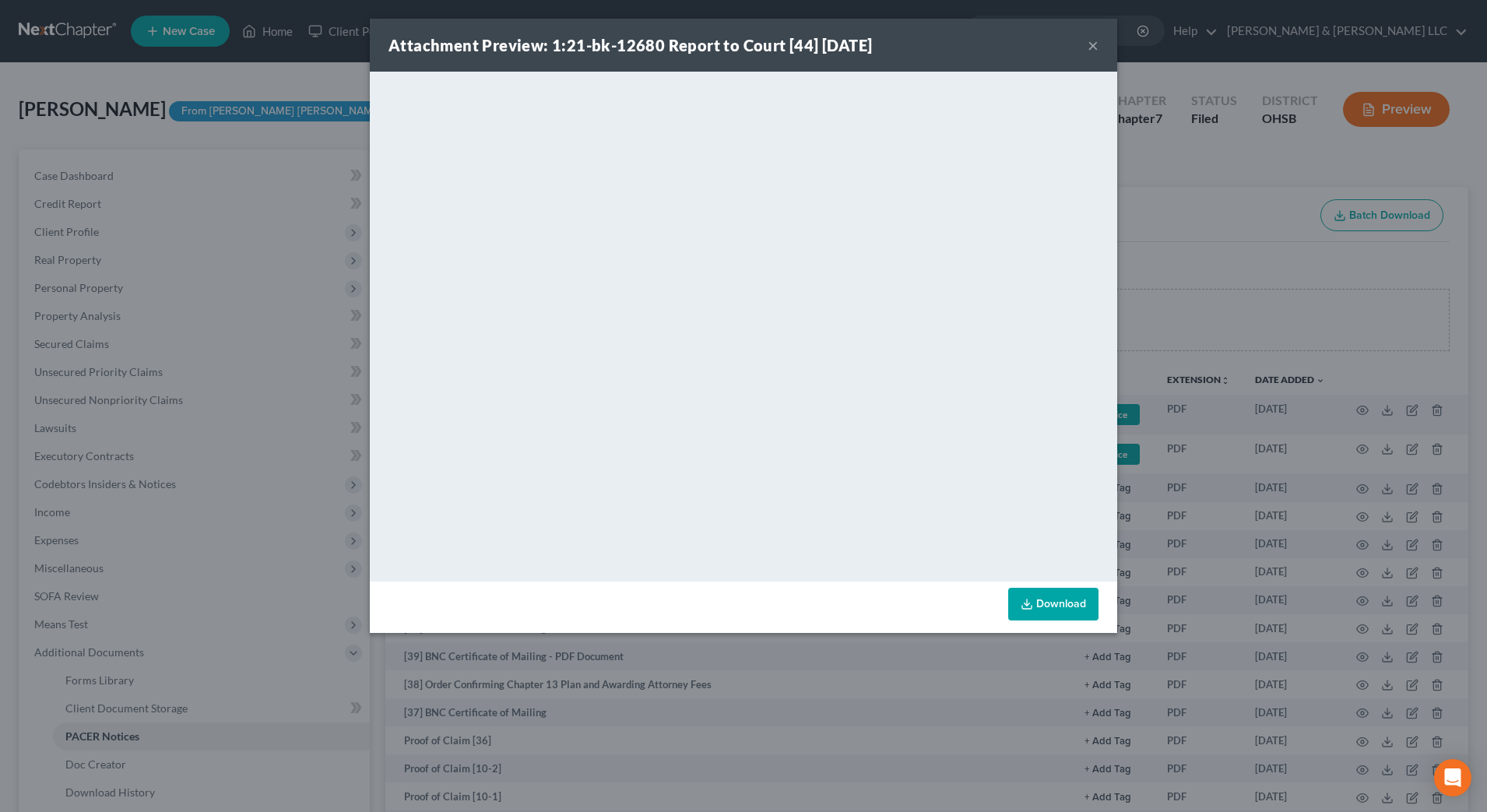
click at [1096, 44] on button "×" at bounding box center [1093, 45] width 11 height 19
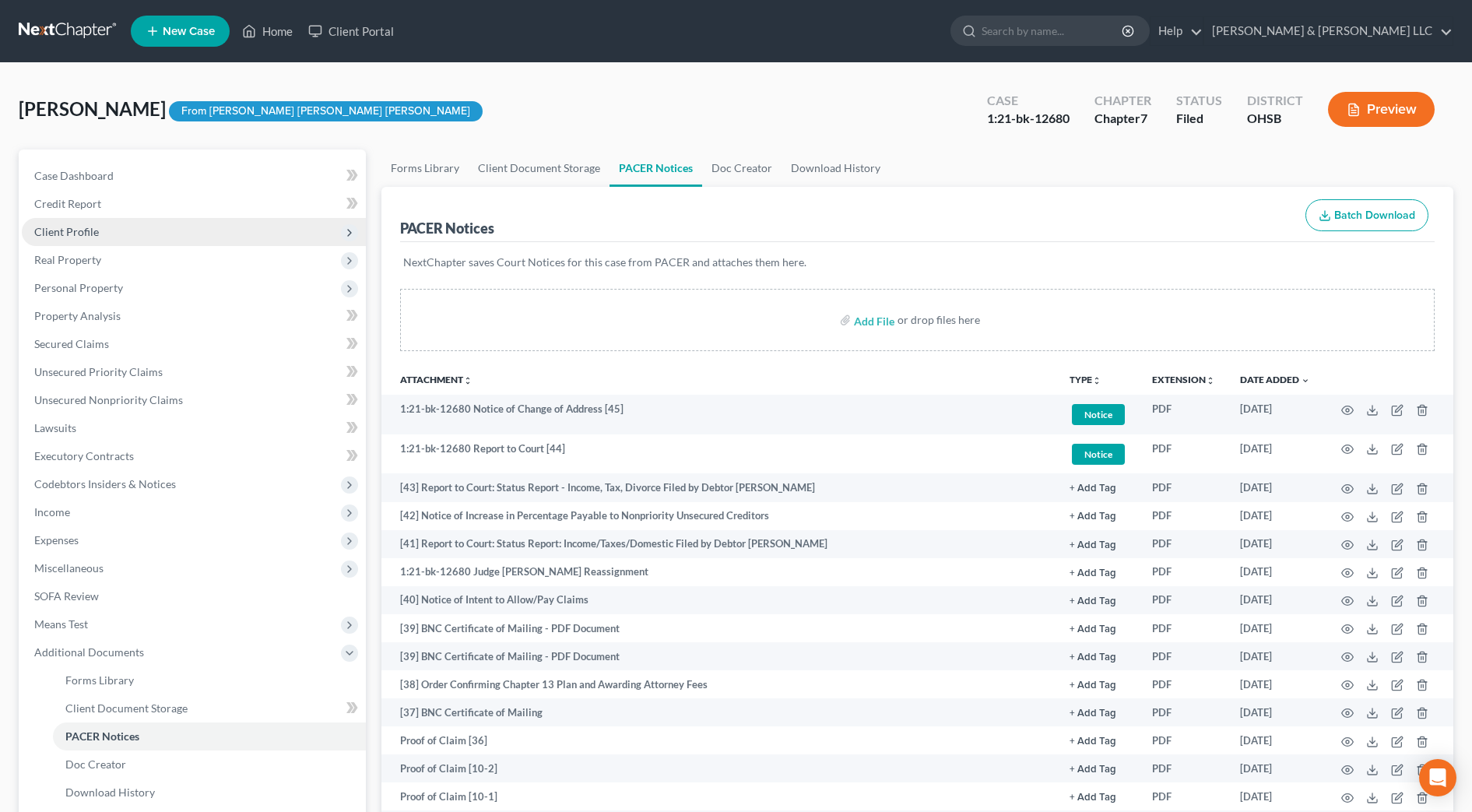
click at [115, 225] on span "Client Profile" at bounding box center [193, 232] width 344 height 28
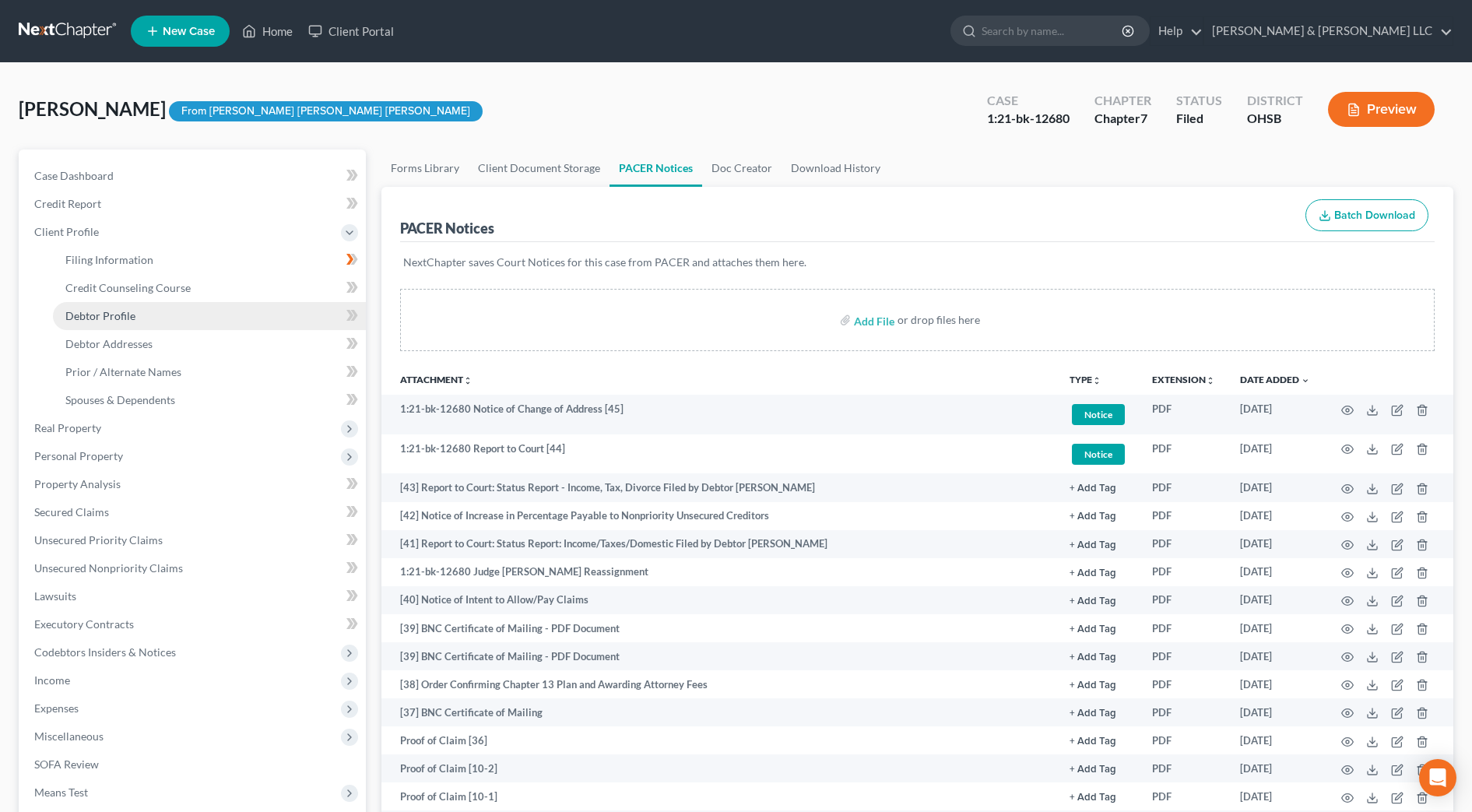
drag, startPoint x: 138, startPoint y: 309, endPoint x: 146, endPoint y: 327, distance: 19.7
click at [139, 311] on link "Debtor Profile" at bounding box center [208, 316] width 313 height 28
select select "2"
select select "0"
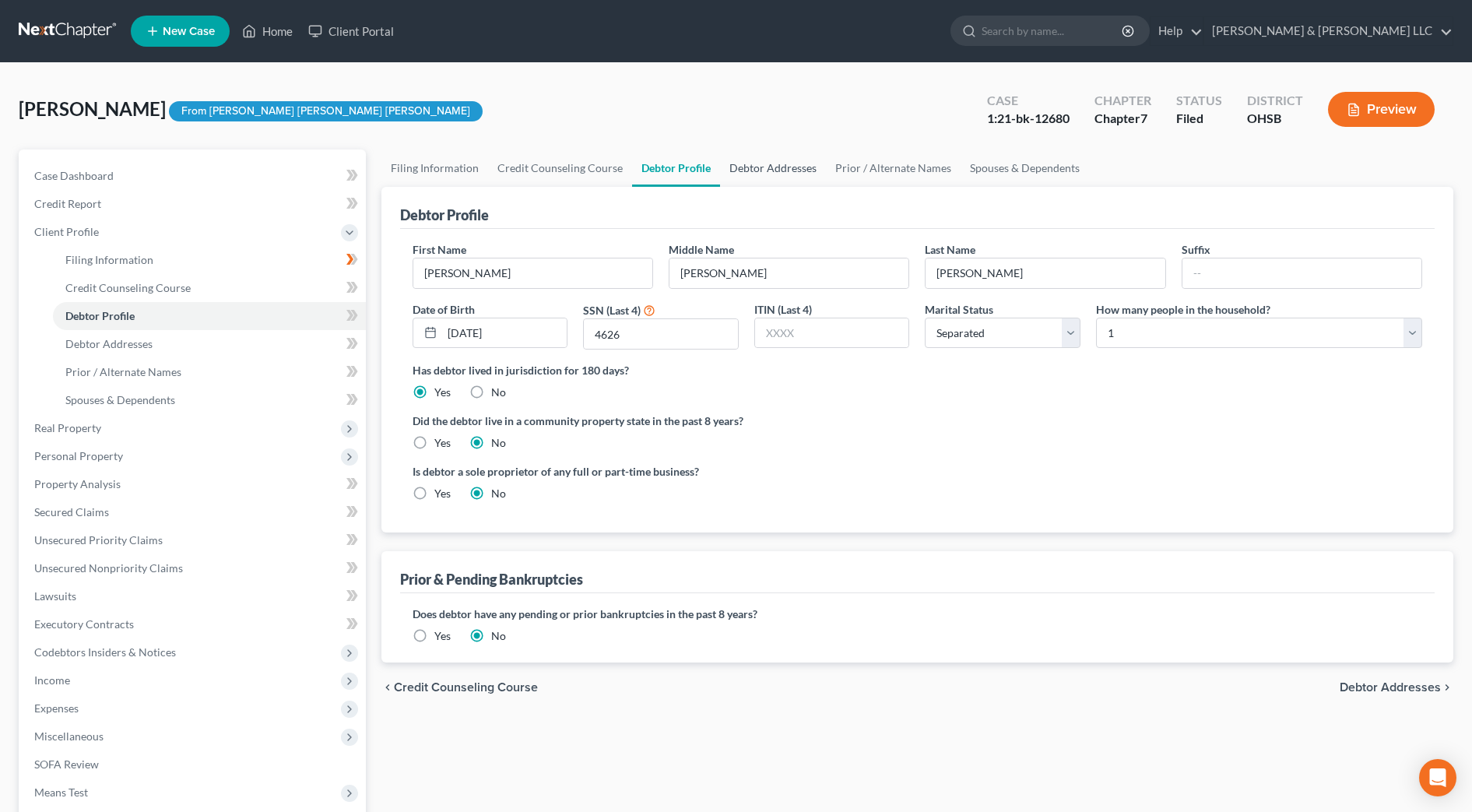
click at [749, 167] on link "Debtor Addresses" at bounding box center [773, 168] width 106 height 38
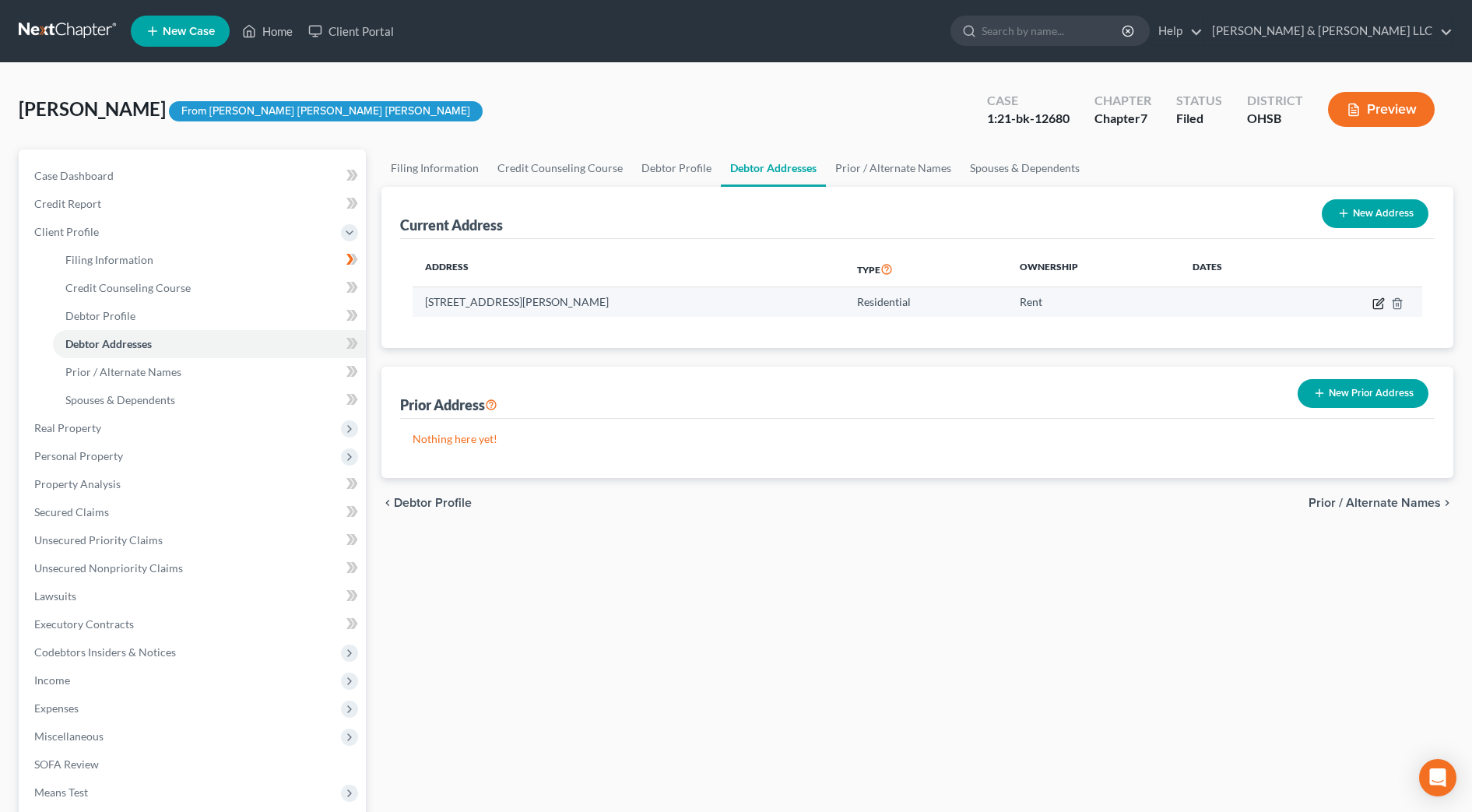
click at [1382, 303] on icon "button" at bounding box center [1377, 303] width 9 height 9
select select "36"
select select "0"
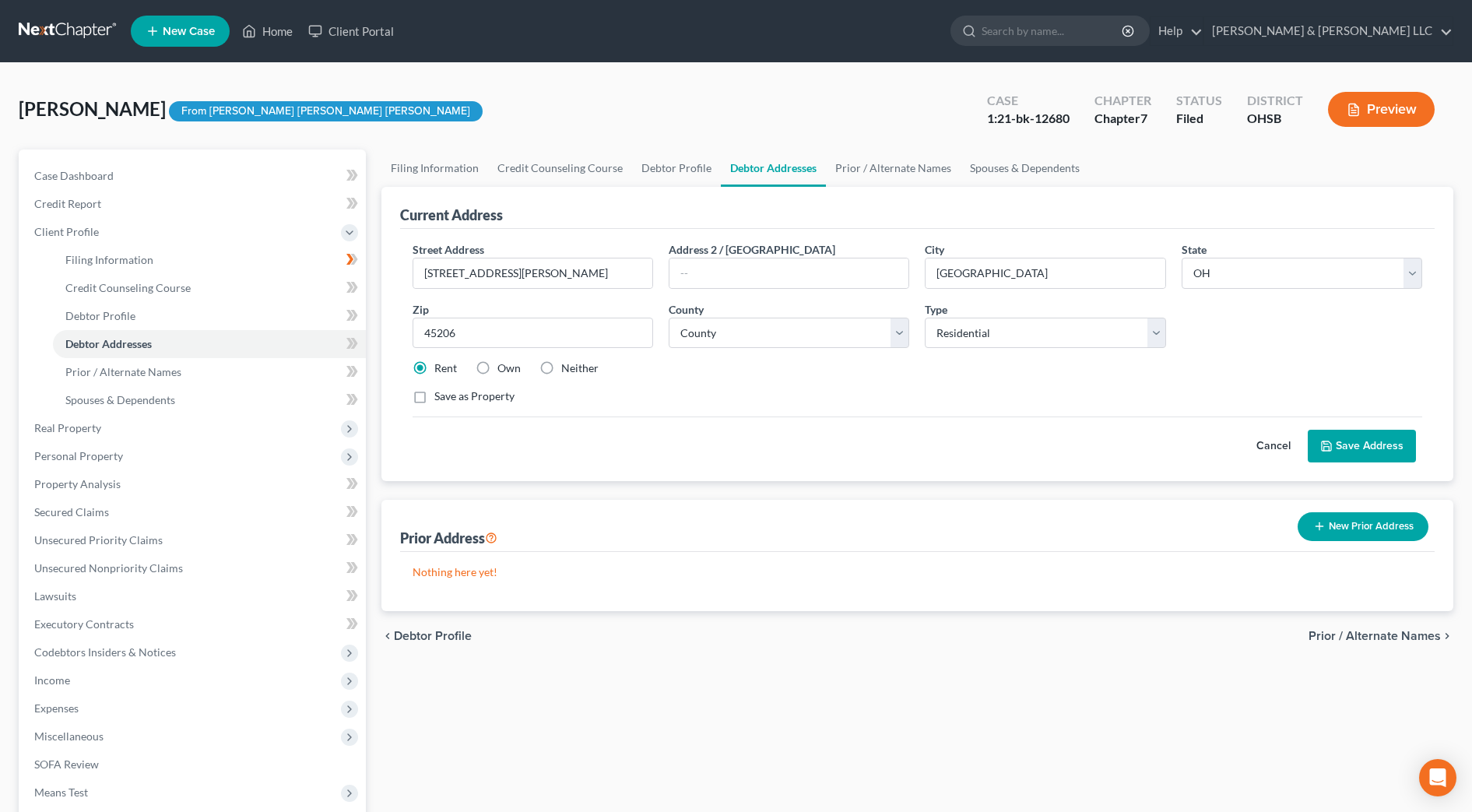
click at [1335, 529] on button "New Prior Address" at bounding box center [1362, 527] width 130 height 29
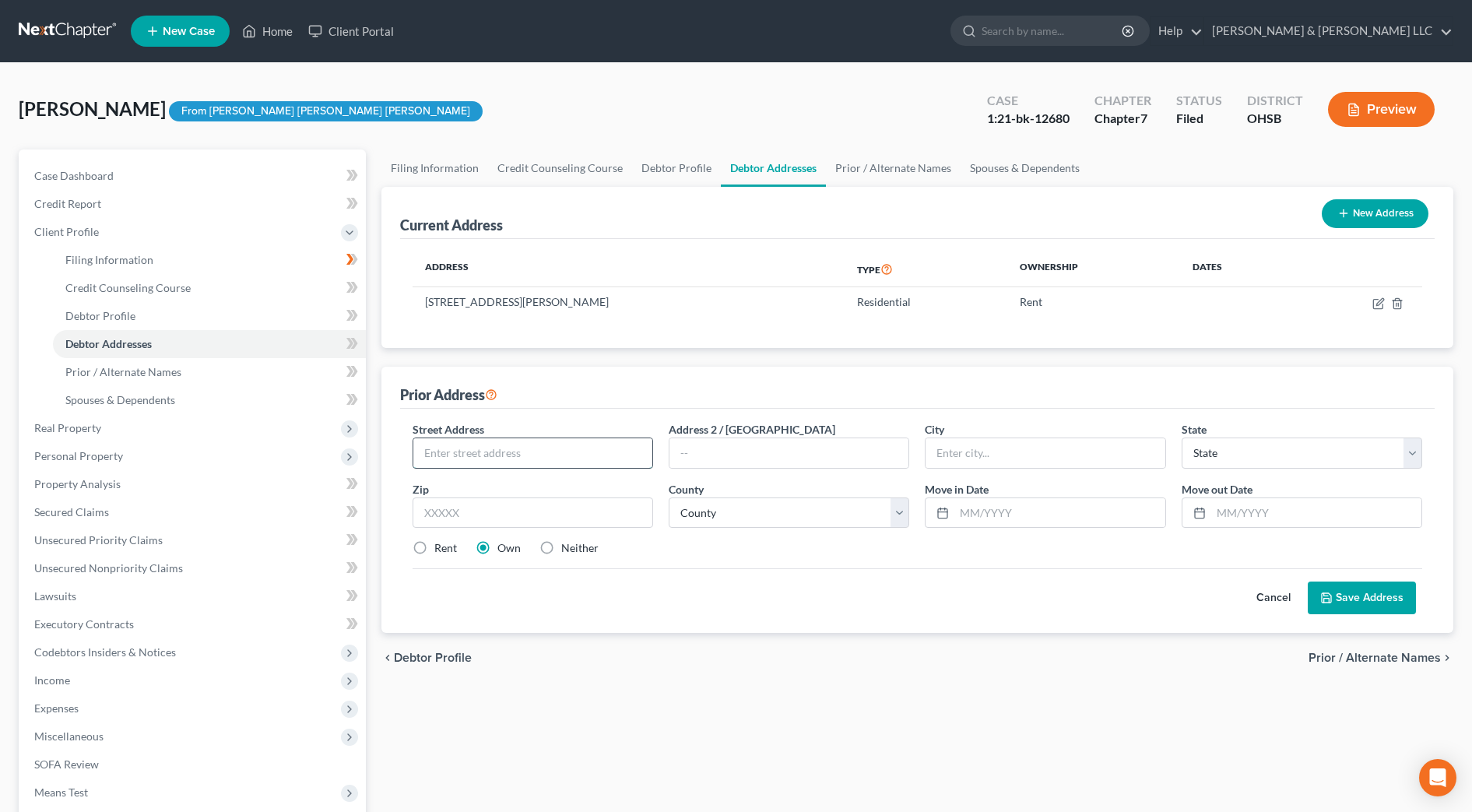
click at [538, 456] on input "text" at bounding box center [532, 453] width 239 height 30
type input "[STREET_ADDRESS][PERSON_NAME]"
click at [1272, 597] on button "Cancel" at bounding box center [1273, 597] width 69 height 31
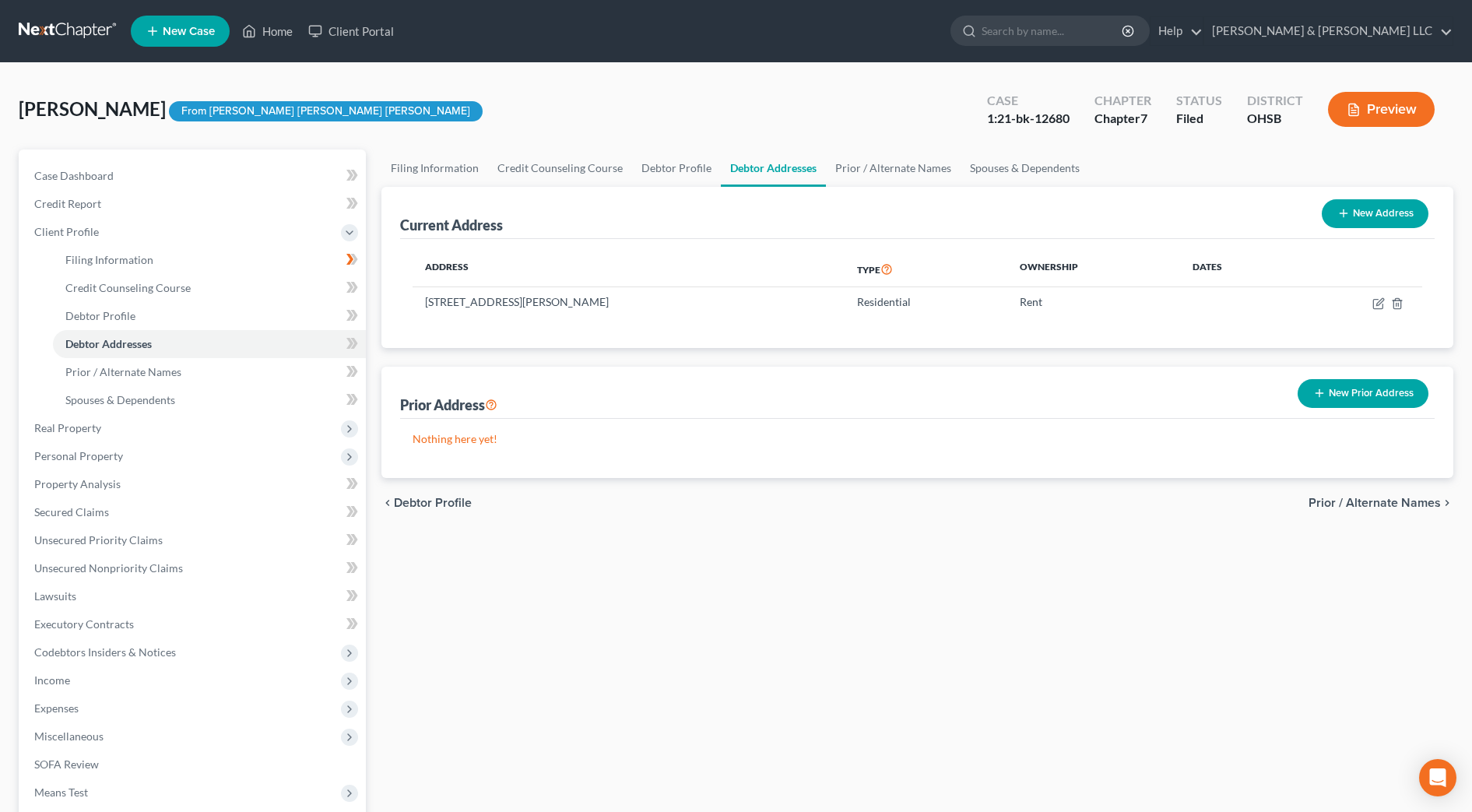
click at [1373, 230] on div "New Address" at bounding box center [1374, 214] width 119 height 41
click at [1359, 216] on button "New Address" at bounding box center [1375, 213] width 107 height 29
select select "0"
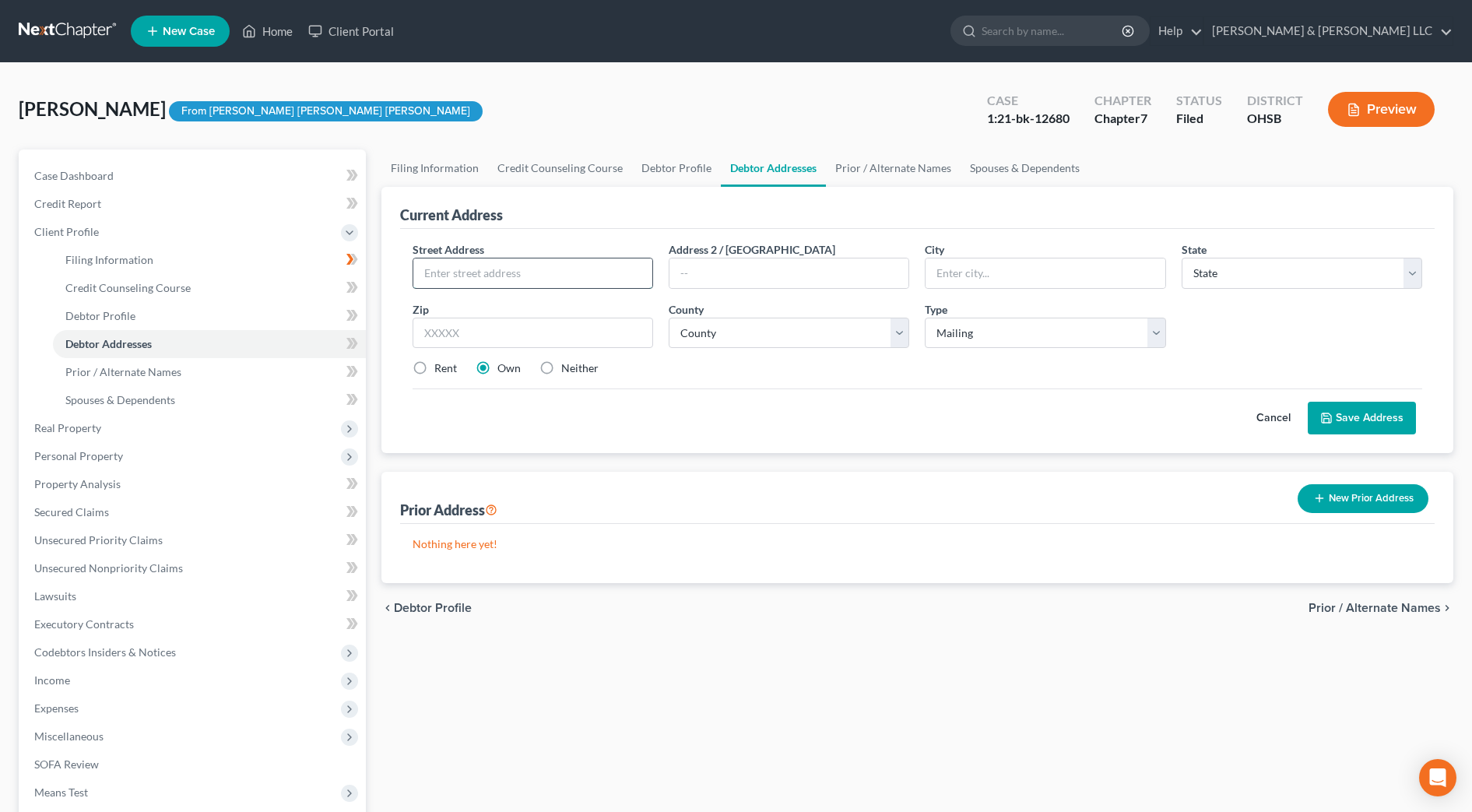
paste input "This email is a reminder of your hearing"
type input "This email is a reminder of your hearing"
drag, startPoint x: 626, startPoint y: 277, endPoint x: 308, endPoint y: 249, distance: 319.2
click at [307, 283] on div "Petition Navigation Case Dashboard Payments Invoices Payments Payments Credit R…" at bounding box center [736, 543] width 1450 height 787
drag, startPoint x: 527, startPoint y: 646, endPoint x: 535, endPoint y: 621, distance: 26.2
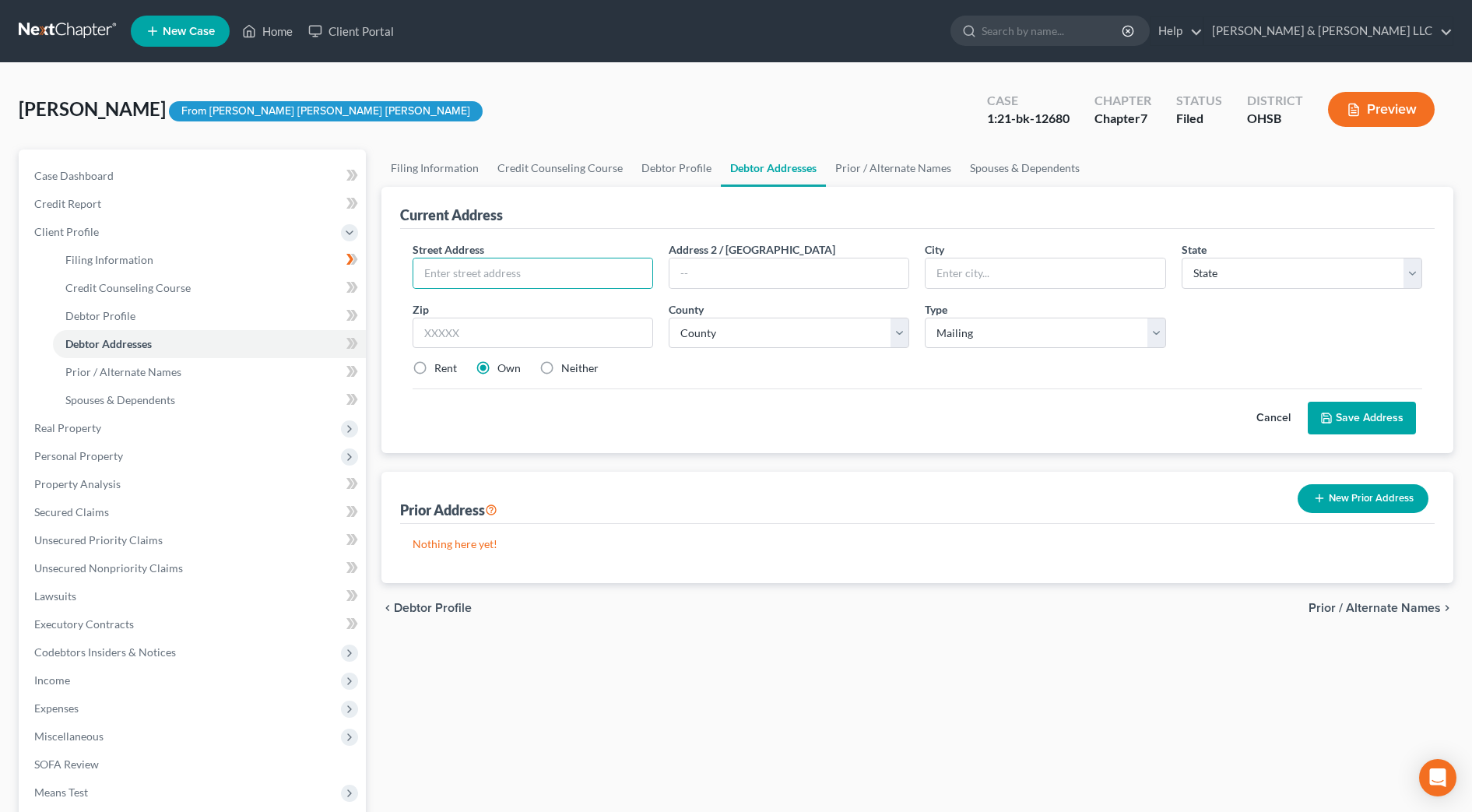
click at [527, 646] on div "Filing Information Credit Counseling Course Debtor Profile Debtor Addresses Pri…" at bounding box center [917, 543] width 1087 height 787
click at [520, 279] on input "text" at bounding box center [532, 273] width 239 height 30
paste input "[STREET_ADDRESS]"
type input "[STREET_ADDRESS]"
drag, startPoint x: 596, startPoint y: 337, endPoint x: 599, endPoint y: 326, distance: 11.4
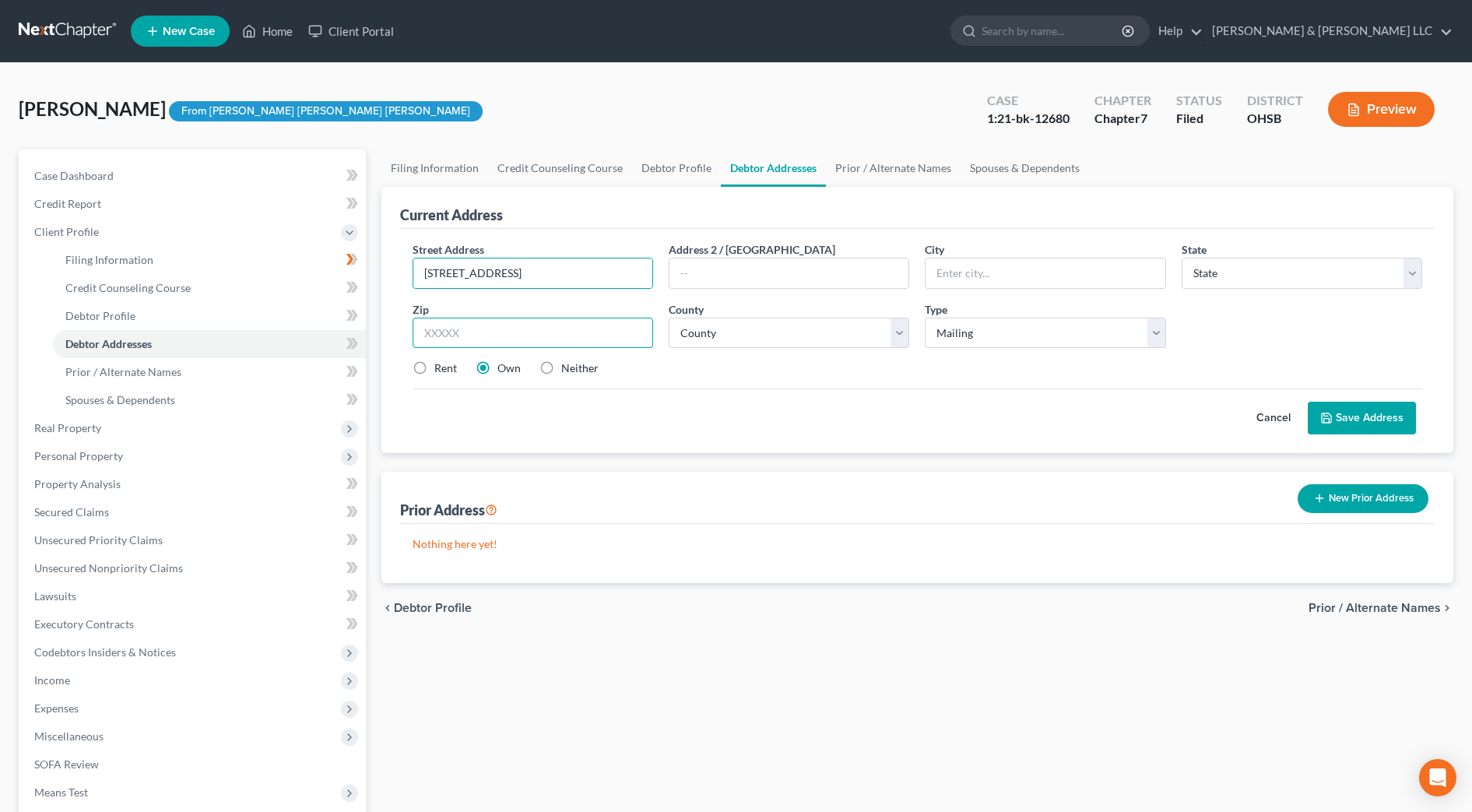
click at [596, 337] on input "text" at bounding box center [532, 332] width 240 height 31
type input "45229"
type input "[GEOGRAPHIC_DATA]"
select select "36"
click at [713, 320] on select "County" at bounding box center [789, 332] width 240 height 31
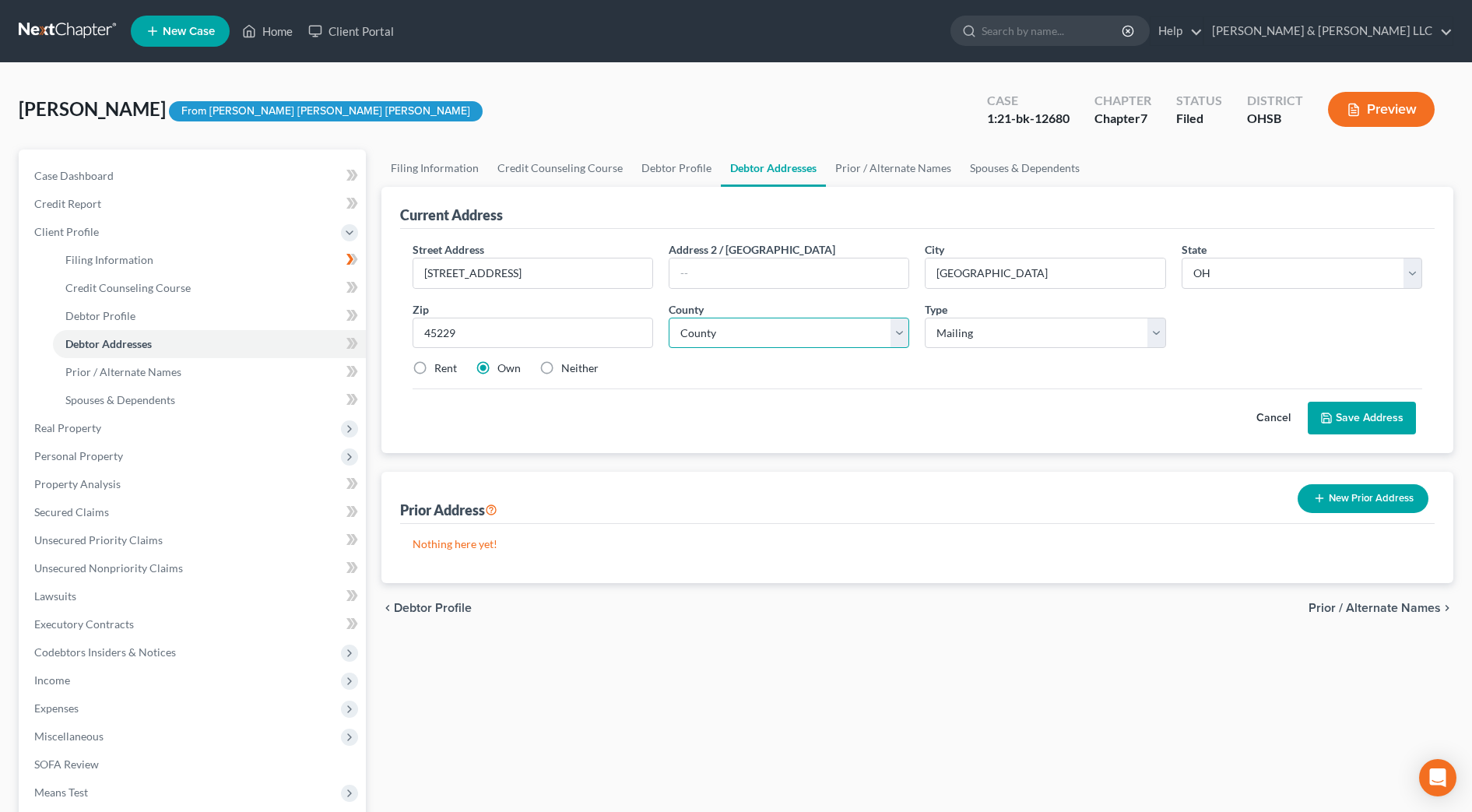
select select "30"
click at [668, 317] on select "County [GEOGRAPHIC_DATA] [GEOGRAPHIC_DATA] [GEOGRAPHIC_DATA] [GEOGRAPHIC_DATA] …" at bounding box center [789, 332] width 240 height 31
click at [445, 366] on label "Rent" at bounding box center [446, 368] width 23 height 16
click at [445, 366] on input "Rent" at bounding box center [445, 365] width 10 height 10
radio input "true"
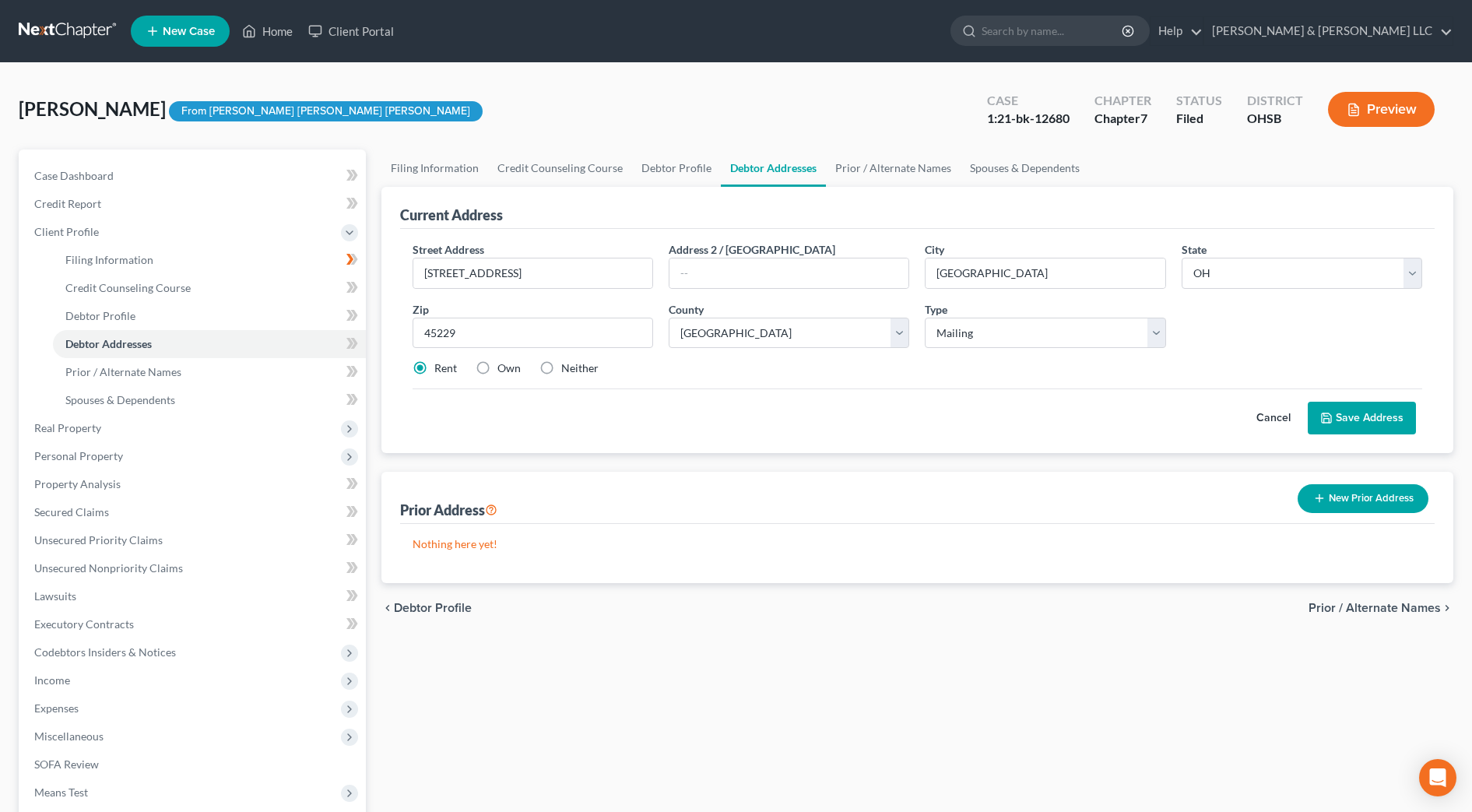
click at [1364, 412] on button "Save Address" at bounding box center [1361, 418] width 108 height 33
